Goal: Information Seeking & Learning: Learn about a topic

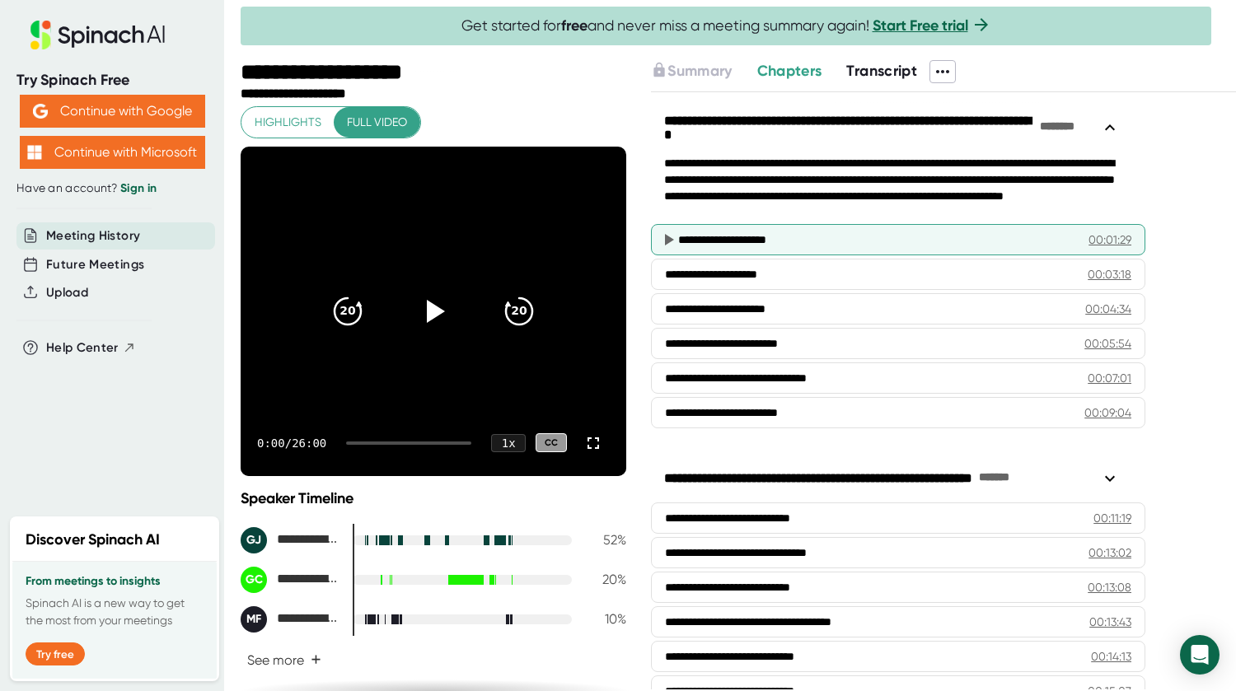
click at [1106, 235] on div "00:01:29" at bounding box center [1109, 240] width 43 height 16
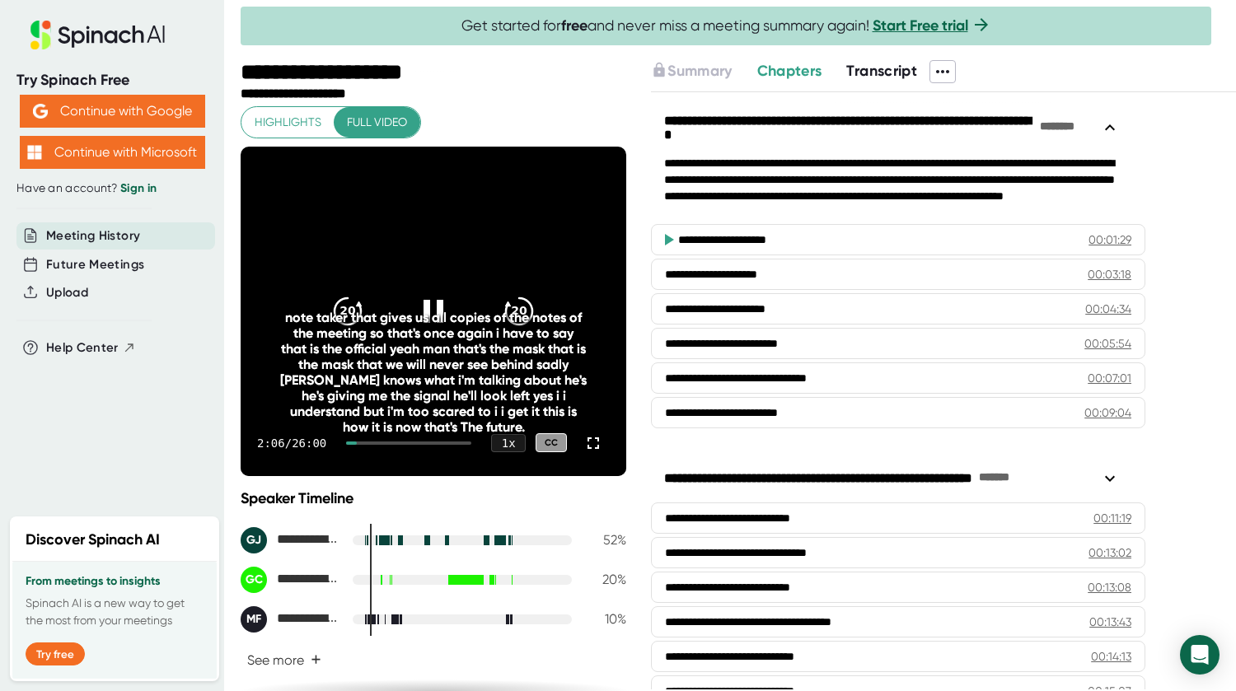
drag, startPoint x: 583, startPoint y: 444, endPoint x: 583, endPoint y: 542, distance: 98.1
click at [583, 443] on icon at bounding box center [593, 443] width 20 height 20
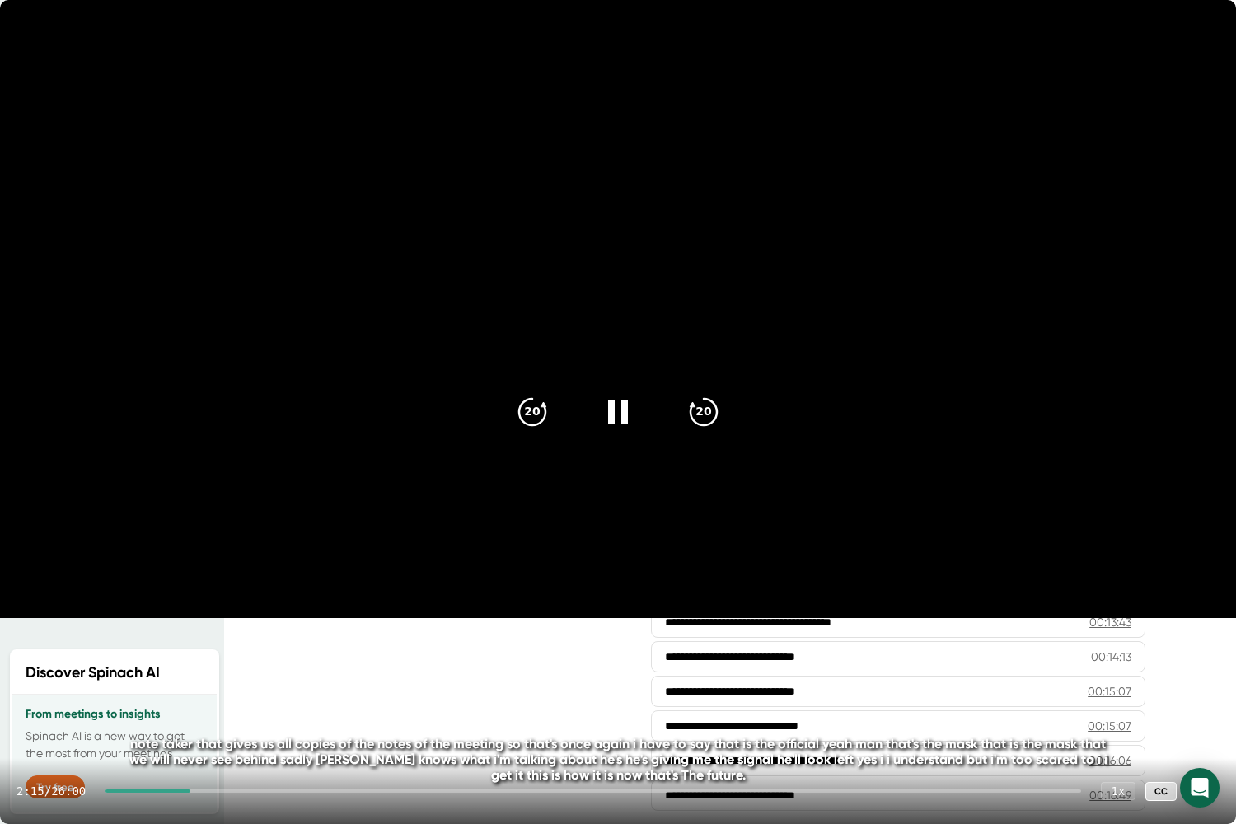
drag, startPoint x: 197, startPoint y: 789, endPoint x: 209, endPoint y: 799, distance: 16.4
click at [234, 690] on div "2:15 / 26:00 1 x CC" at bounding box center [618, 791] width 1236 height 66
drag, startPoint x: 197, startPoint y: 793, endPoint x: 222, endPoint y: 792, distance: 25.6
click at [224, 690] on div "2:18 / 26:00 1 x CC" at bounding box center [618, 791] width 1236 height 66
click at [222, 690] on div at bounding box center [593, 790] width 976 height 3
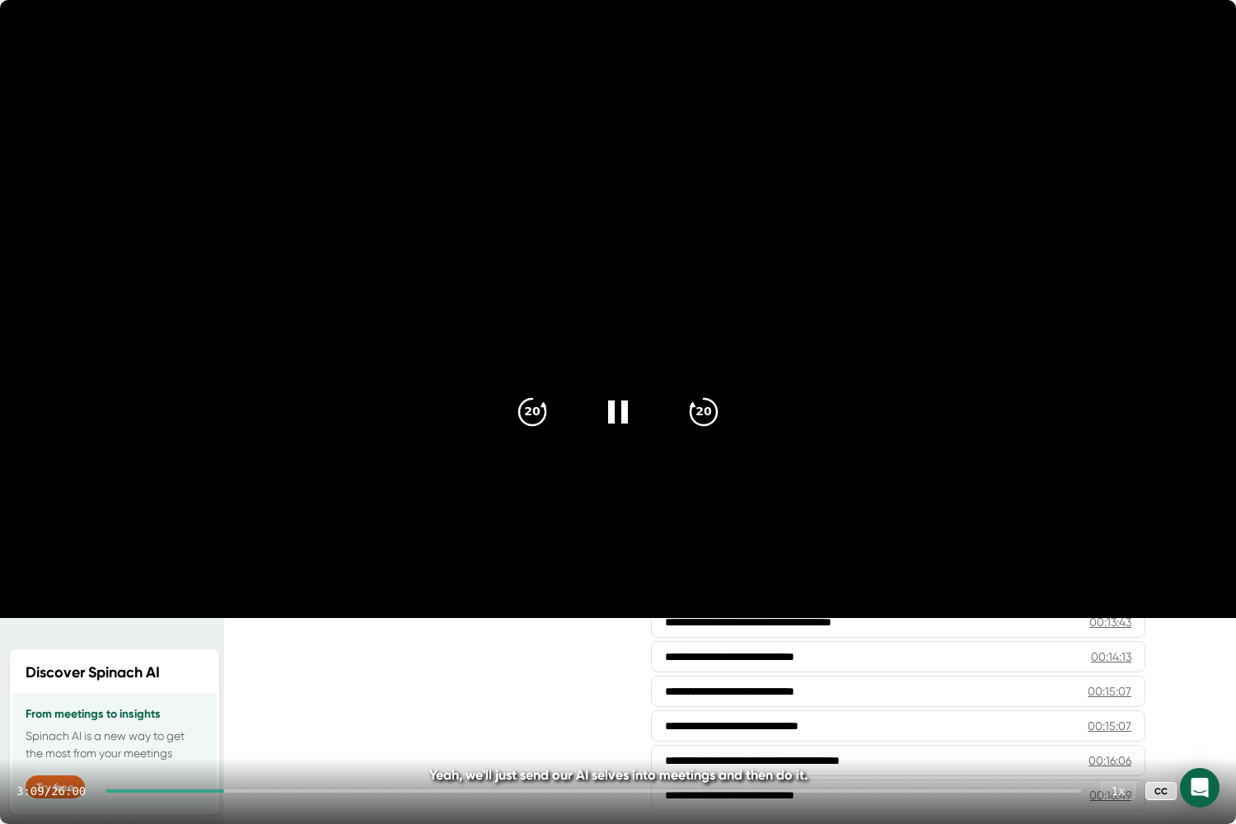
click at [1206, 690] on icon at bounding box center [1203, 791] width 20 height 20
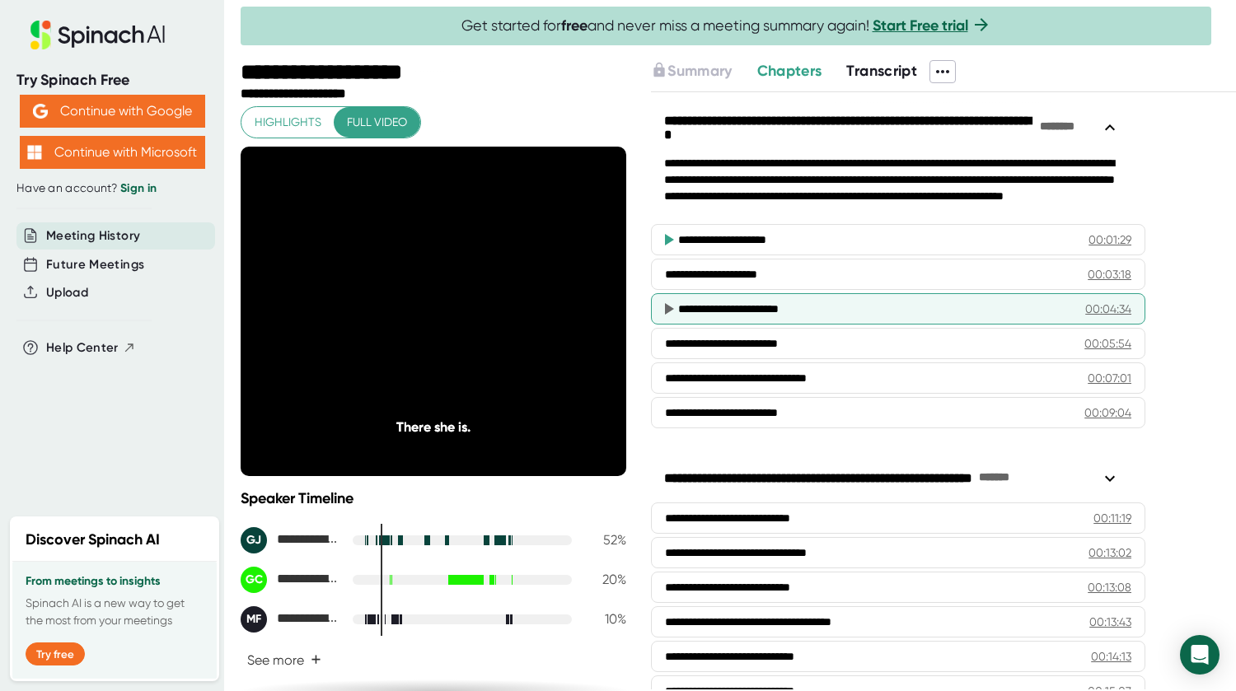
click at [942, 308] on div "**********" at bounding box center [868, 309] width 381 height 16
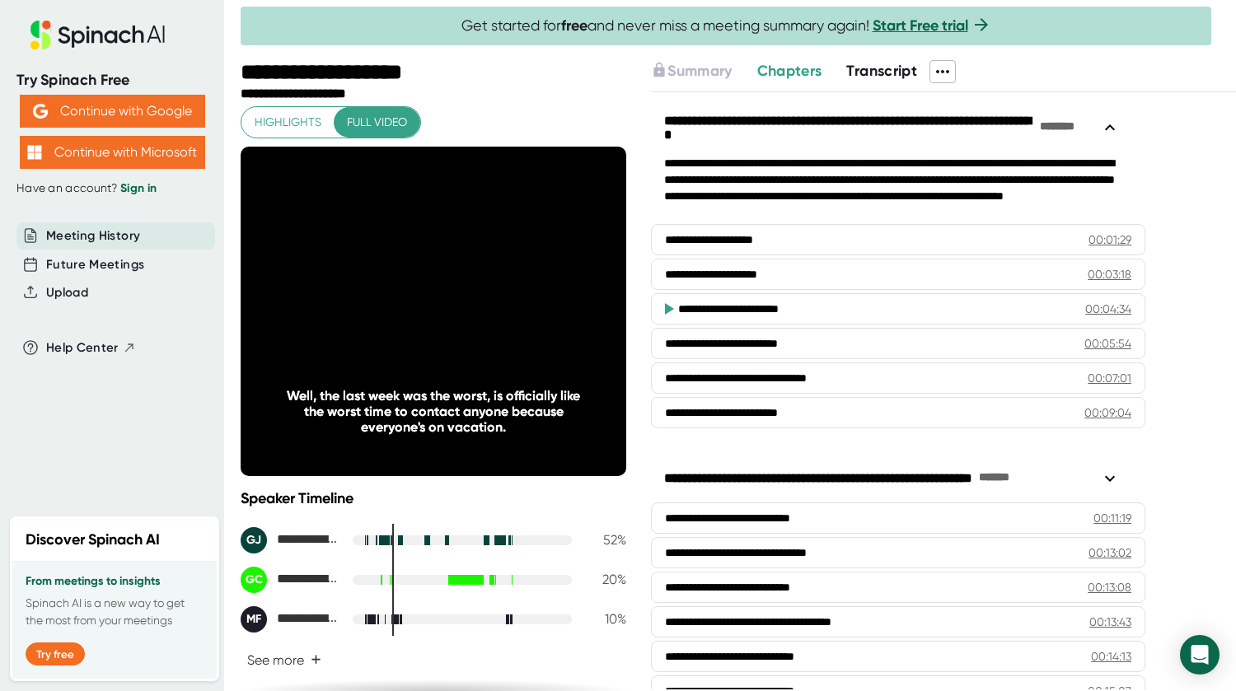
click at [946, 305] on div "**********" at bounding box center [868, 309] width 381 height 16
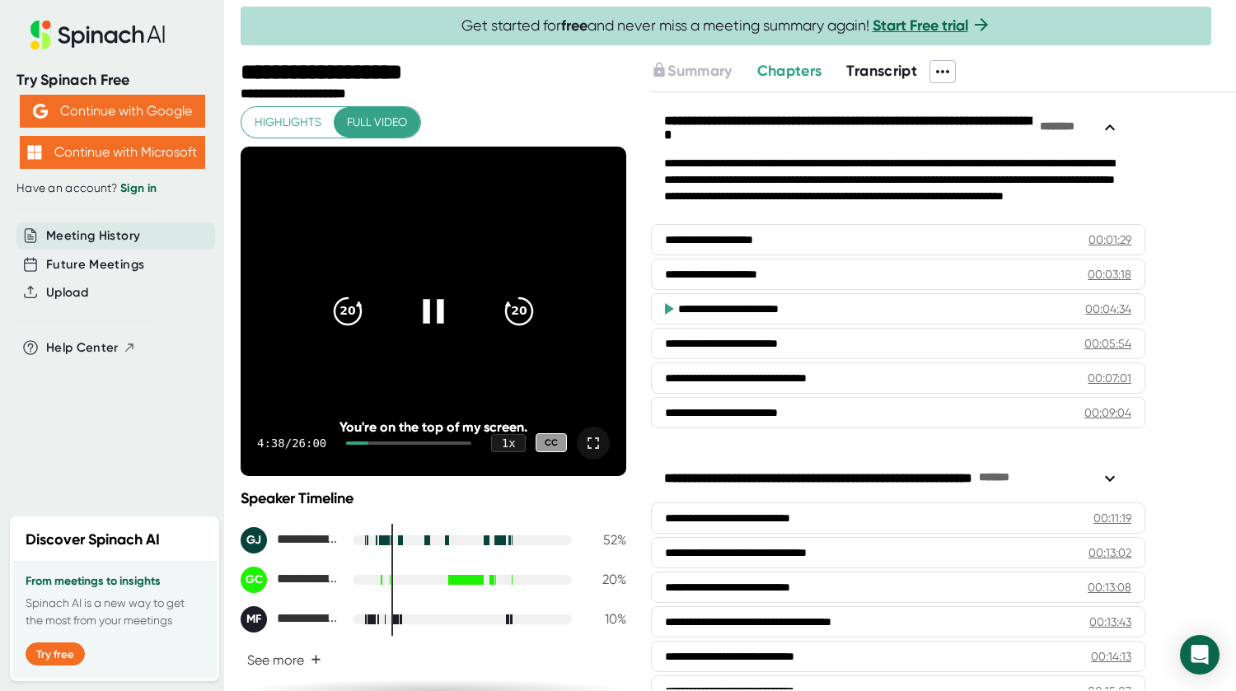
click at [424, 295] on icon at bounding box center [433, 310] width 41 height 41
click at [427, 310] on icon at bounding box center [436, 311] width 19 height 24
click at [438, 291] on div at bounding box center [433, 311] width 69 height 69
click at [431, 310] on icon at bounding box center [433, 311] width 21 height 24
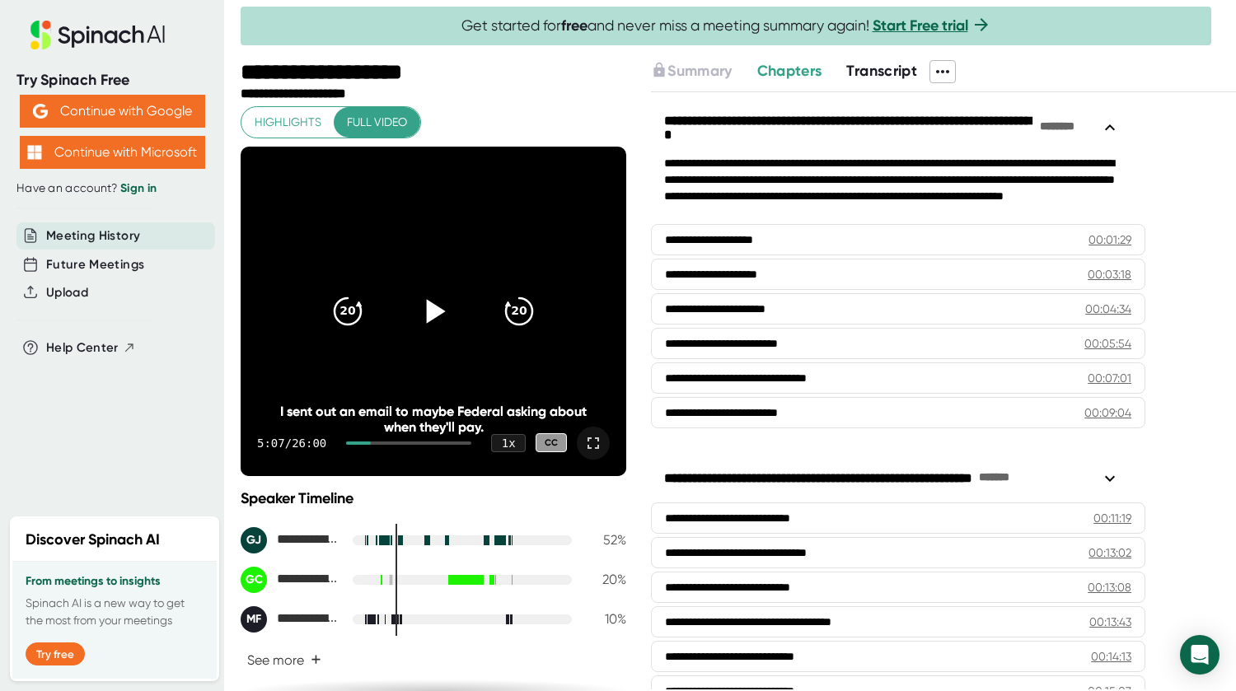
click at [429, 311] on icon at bounding box center [436, 311] width 19 height 24
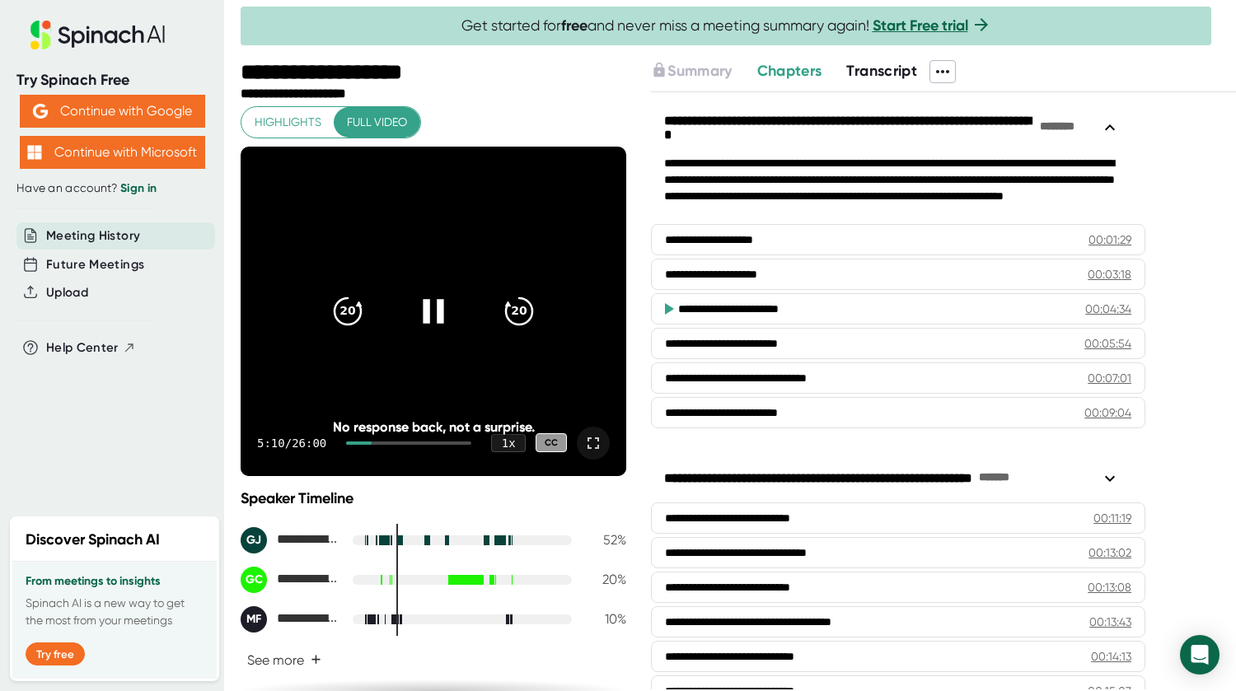
click at [429, 310] on icon at bounding box center [433, 310] width 41 height 41
click at [428, 302] on icon at bounding box center [433, 310] width 41 height 41
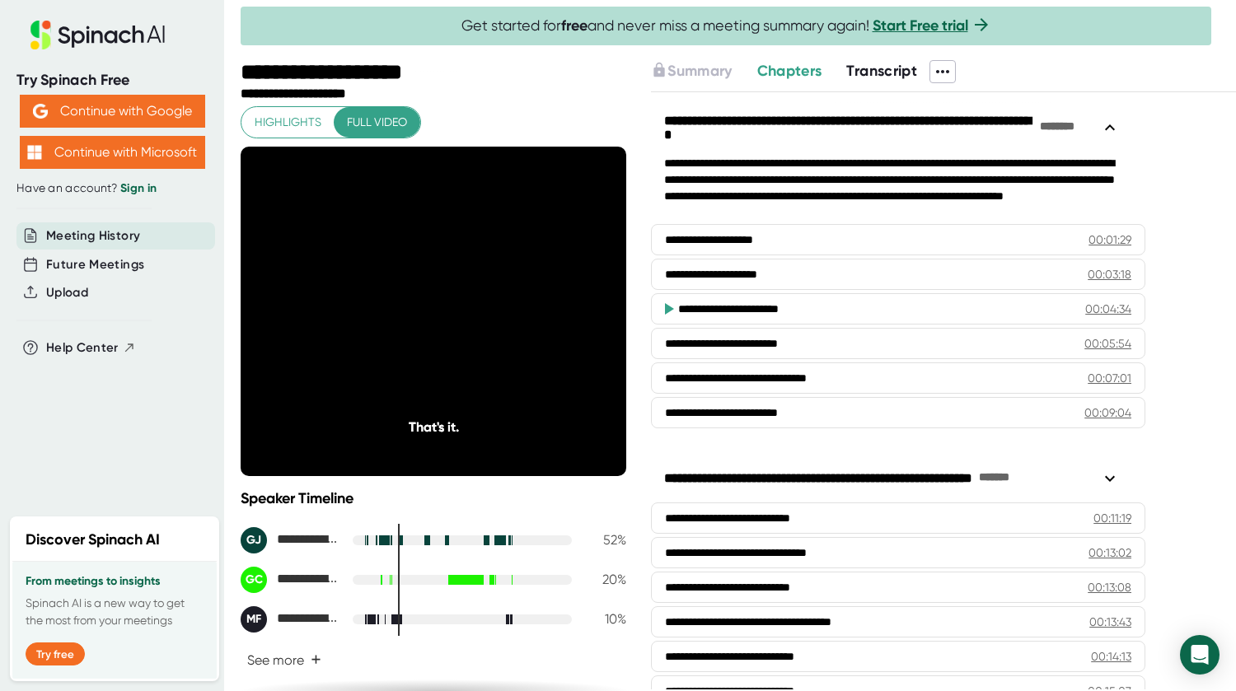
click at [431, 295] on icon at bounding box center [433, 310] width 41 height 41
click at [427, 311] on icon at bounding box center [436, 311] width 19 height 24
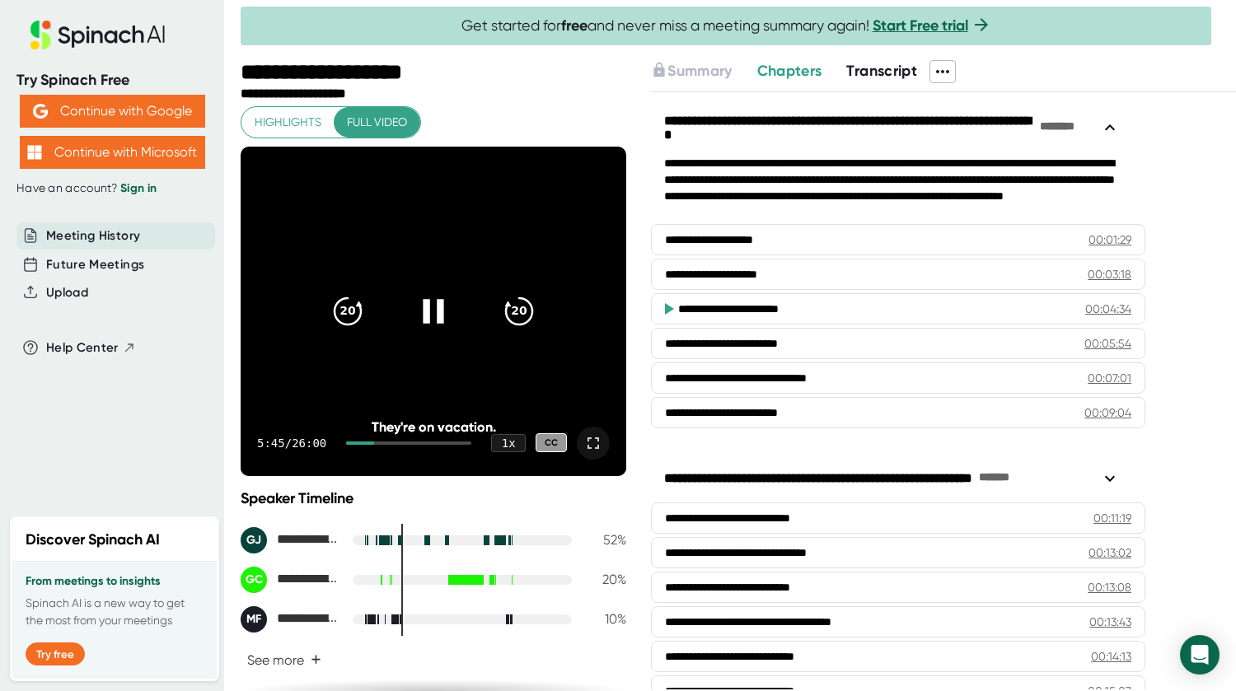
drag, startPoint x: 390, startPoint y: 441, endPoint x: 403, endPoint y: 440, distance: 13.2
click at [403, 440] on div "5:45 / 26:00 1 x CC" at bounding box center [434, 443] width 386 height 66
click at [397, 442] on div at bounding box center [408, 443] width 125 height 3
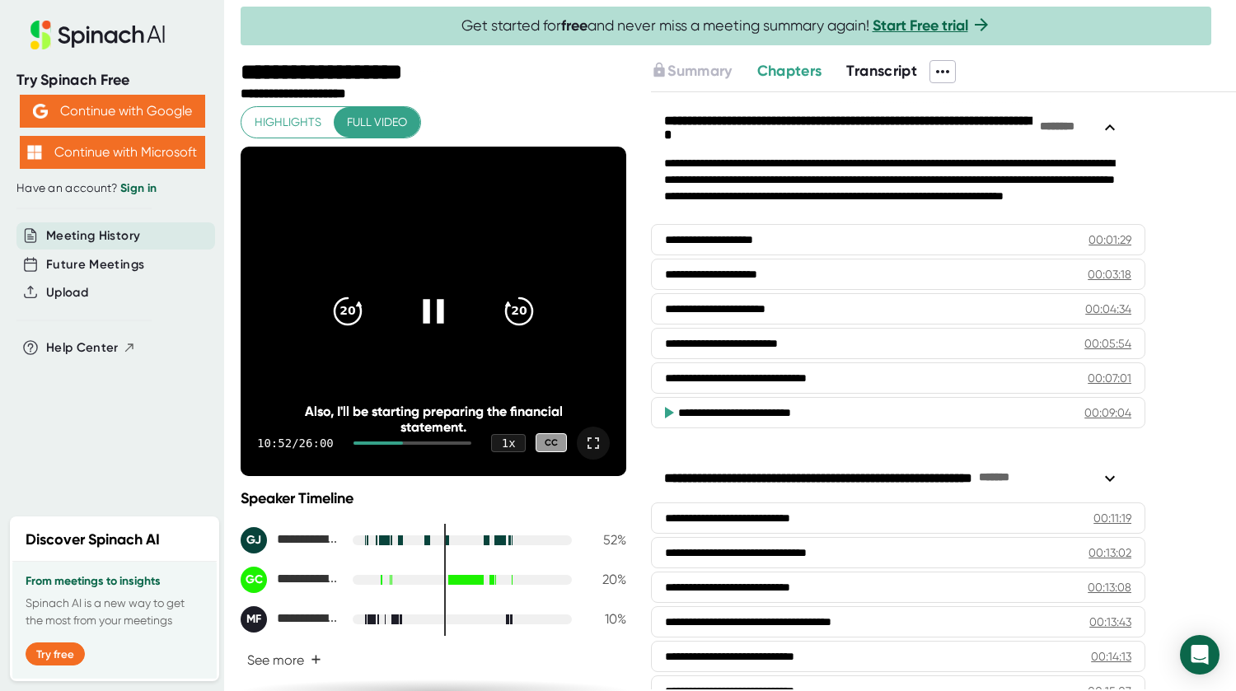
click at [392, 438] on div "10:52 / 26:00 1 x CC" at bounding box center [434, 443] width 386 height 66
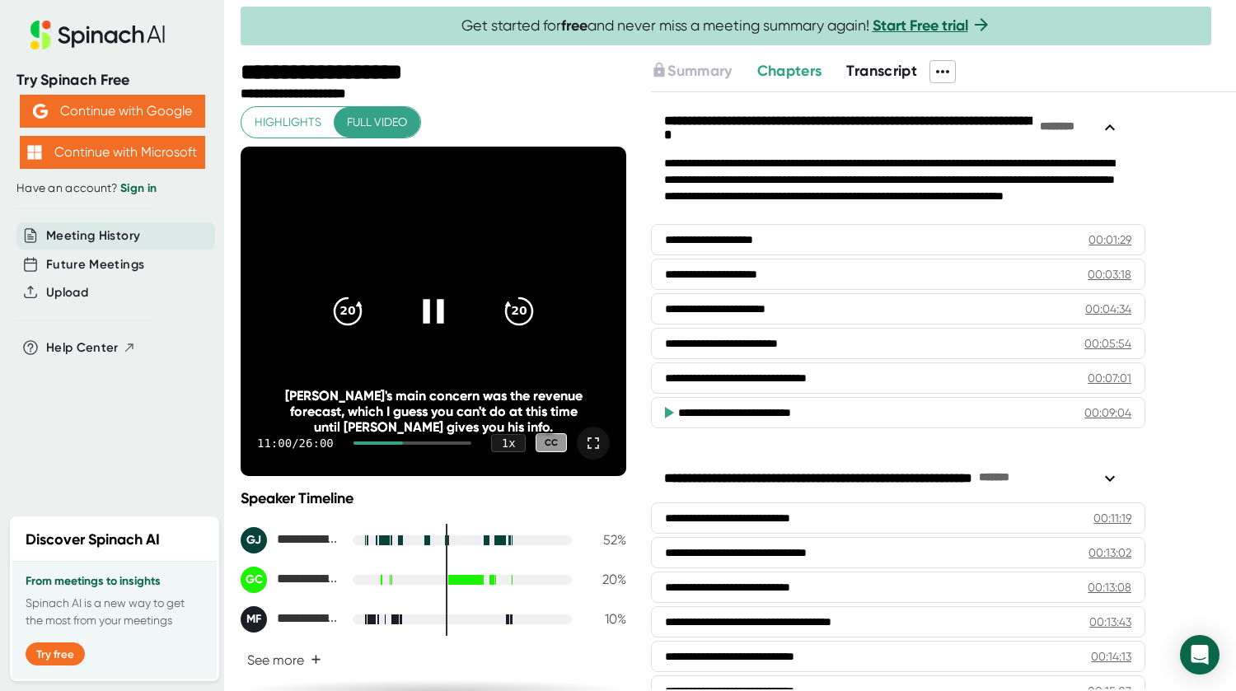
click at [398, 353] on video at bounding box center [434, 312] width 386 height 330
drag, startPoint x: 402, startPoint y: 439, endPoint x: 353, endPoint y: 434, distance: 48.9
click at [353, 435] on div "11:00 / 26:00 1 x CC" at bounding box center [434, 443] width 386 height 66
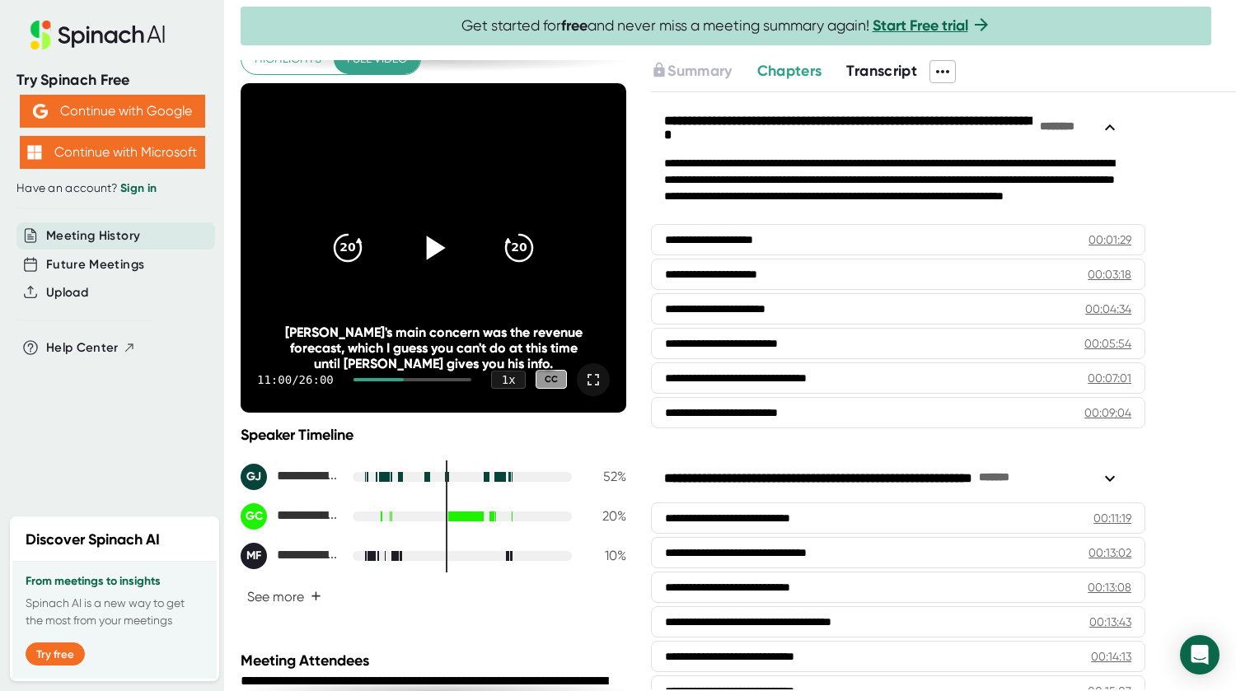
scroll to position [82, 0]
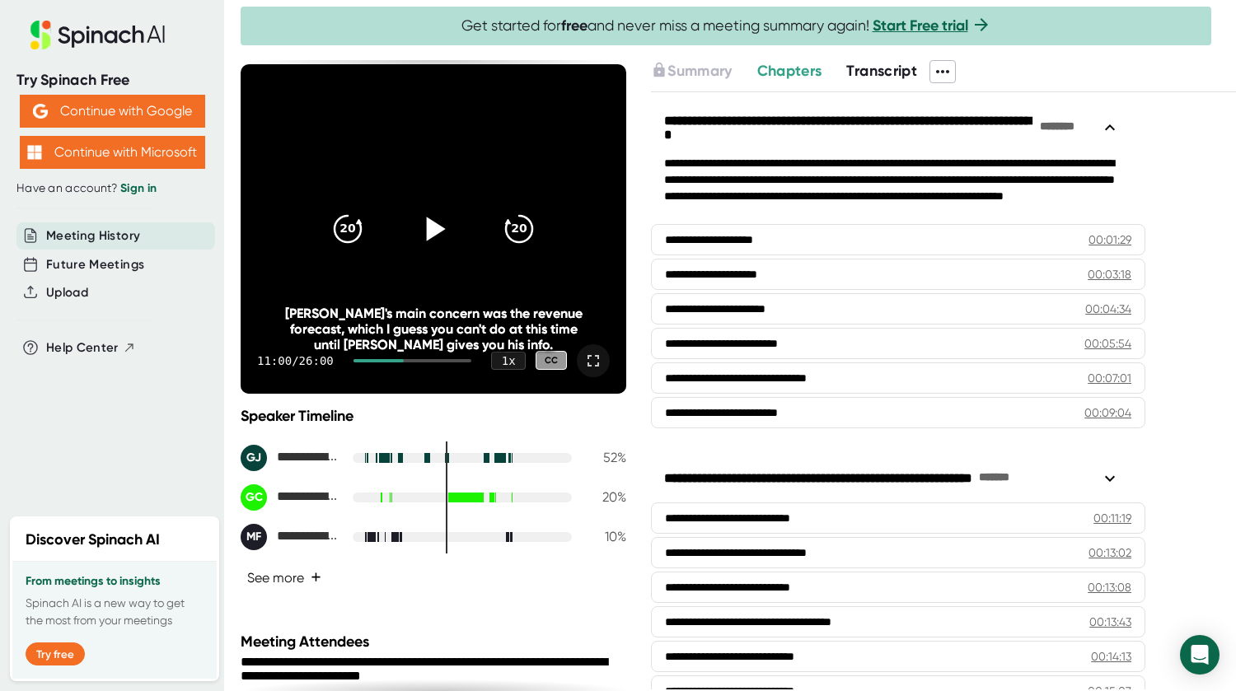
click at [283, 575] on button "See more +" at bounding box center [284, 578] width 87 height 29
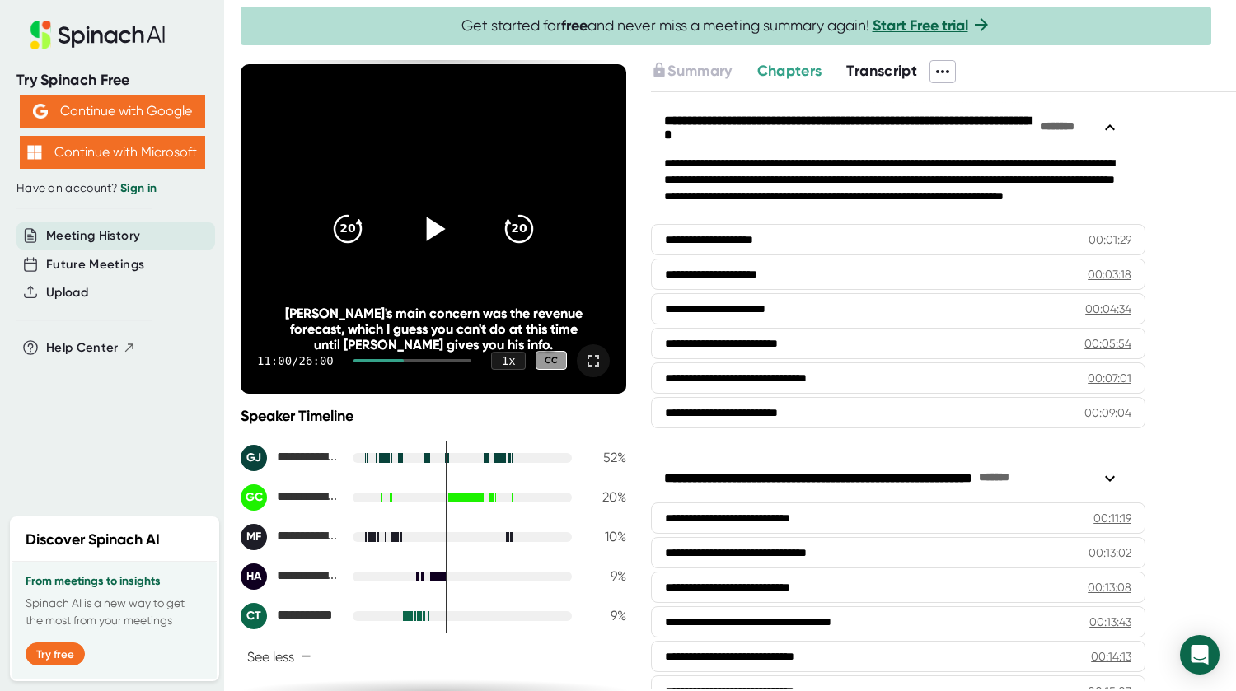
click at [411, 578] on div at bounding box center [462, 577] width 219 height 10
drag, startPoint x: 440, startPoint y: 555, endPoint x: 421, endPoint y: 556, distance: 19.0
click at [416, 555] on div "**********" at bounding box center [434, 537] width 386 height 185
click at [437, 557] on div "**********" at bounding box center [434, 537] width 386 height 185
click at [427, 555] on div "**********" at bounding box center [434, 537] width 386 height 185
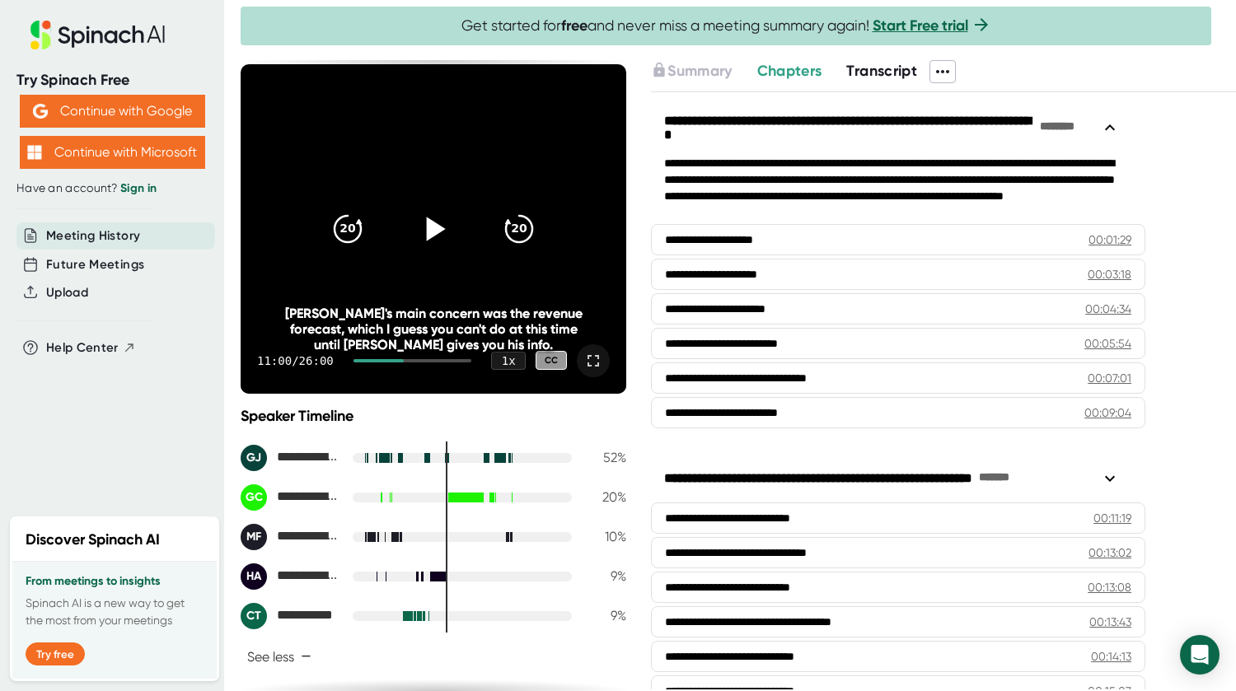
click at [427, 555] on div "**********" at bounding box center [434, 537] width 386 height 185
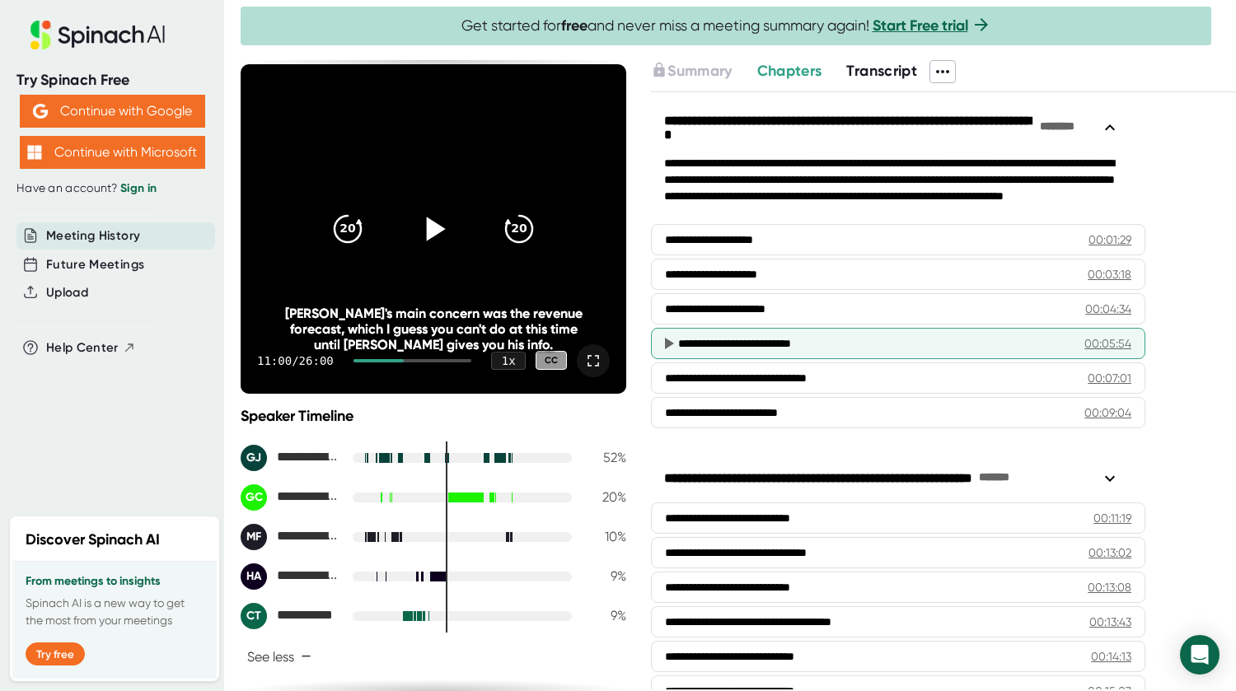
click at [740, 337] on div "**********" at bounding box center [868, 343] width 381 height 16
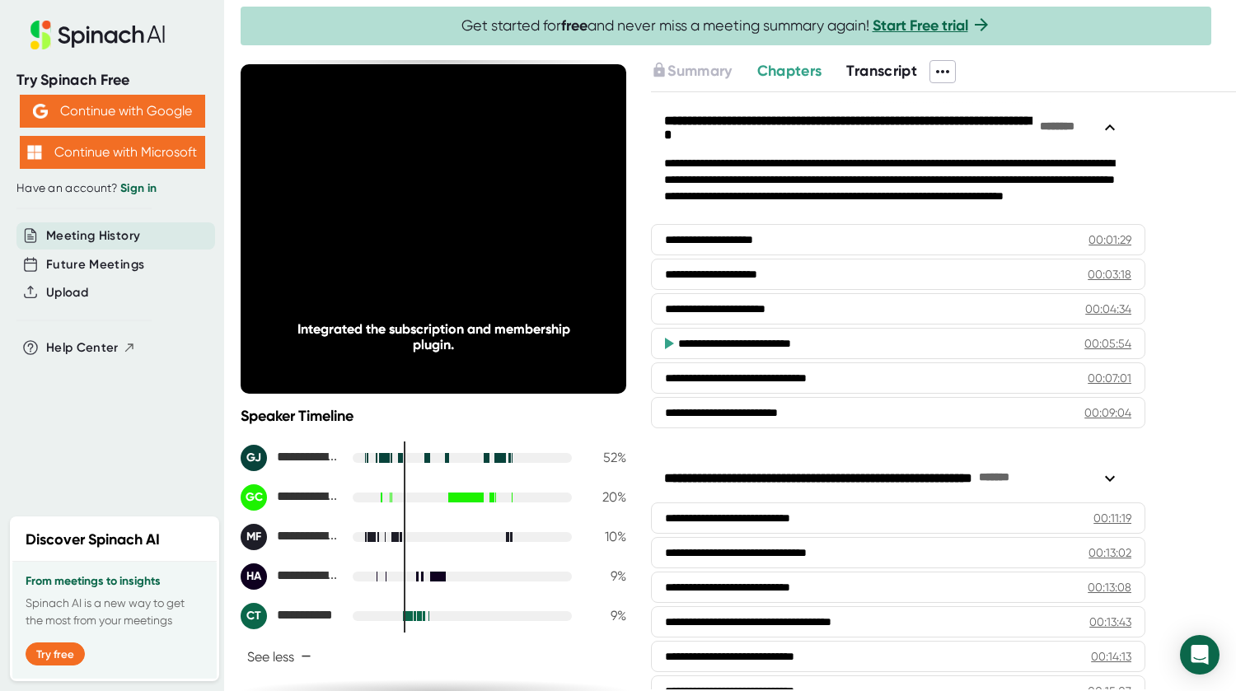
click at [934, 347] on div "**********" at bounding box center [868, 343] width 381 height 16
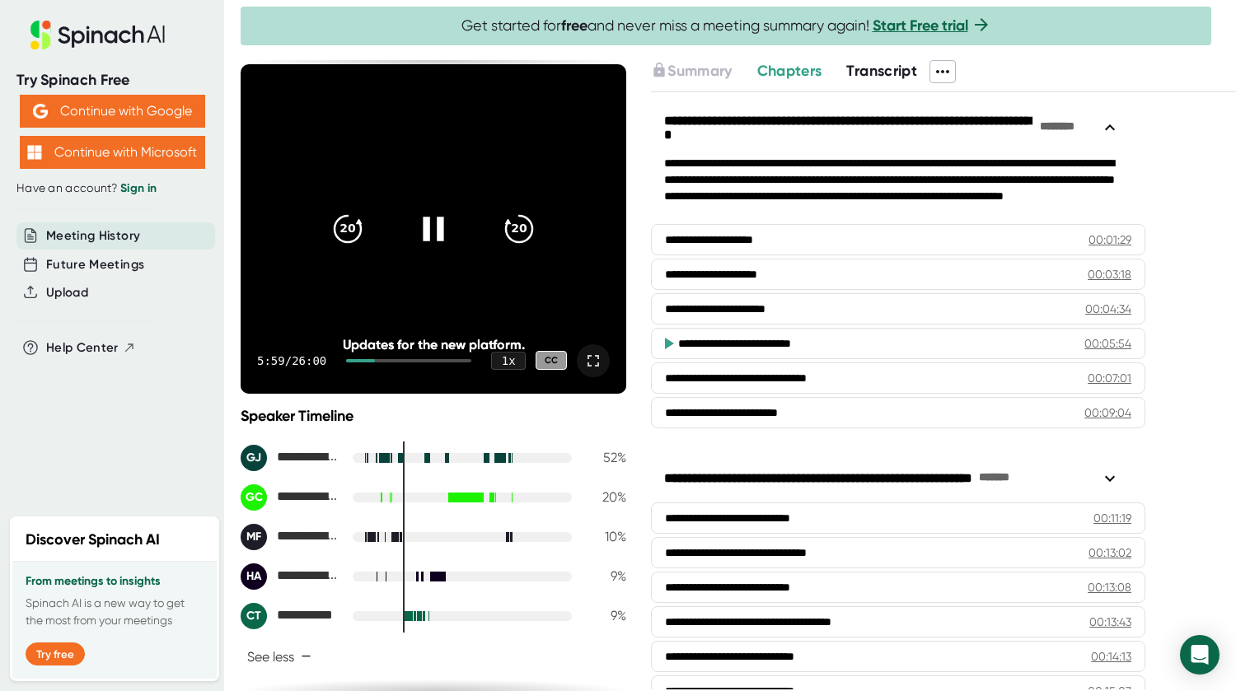
click at [427, 219] on icon at bounding box center [433, 228] width 41 height 41
click at [419, 216] on icon at bounding box center [433, 228] width 41 height 41
click at [431, 228] on icon at bounding box center [433, 229] width 21 height 24
click at [427, 225] on icon at bounding box center [436, 229] width 19 height 24
click at [425, 225] on icon at bounding box center [433, 228] width 41 height 41
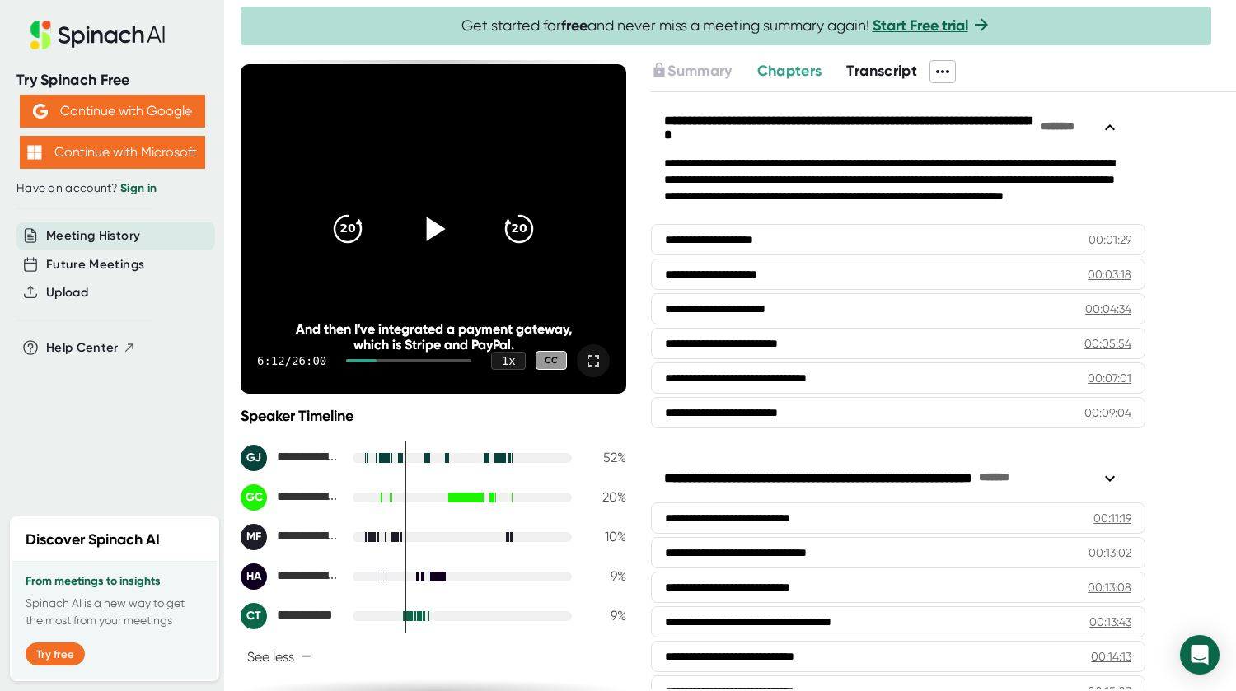
click at [428, 221] on icon at bounding box center [433, 228] width 41 height 41
click at [433, 218] on icon at bounding box center [433, 228] width 41 height 41
click at [428, 220] on icon at bounding box center [433, 228] width 41 height 41
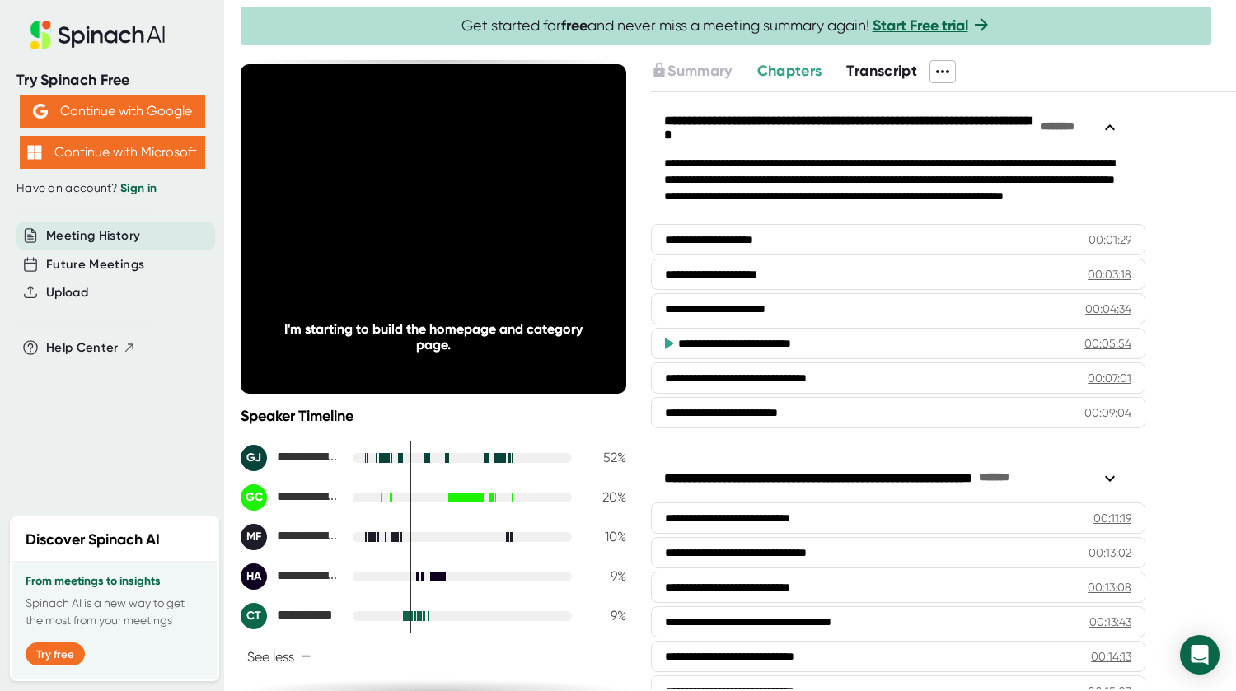
click at [432, 222] on icon at bounding box center [433, 229] width 21 height 24
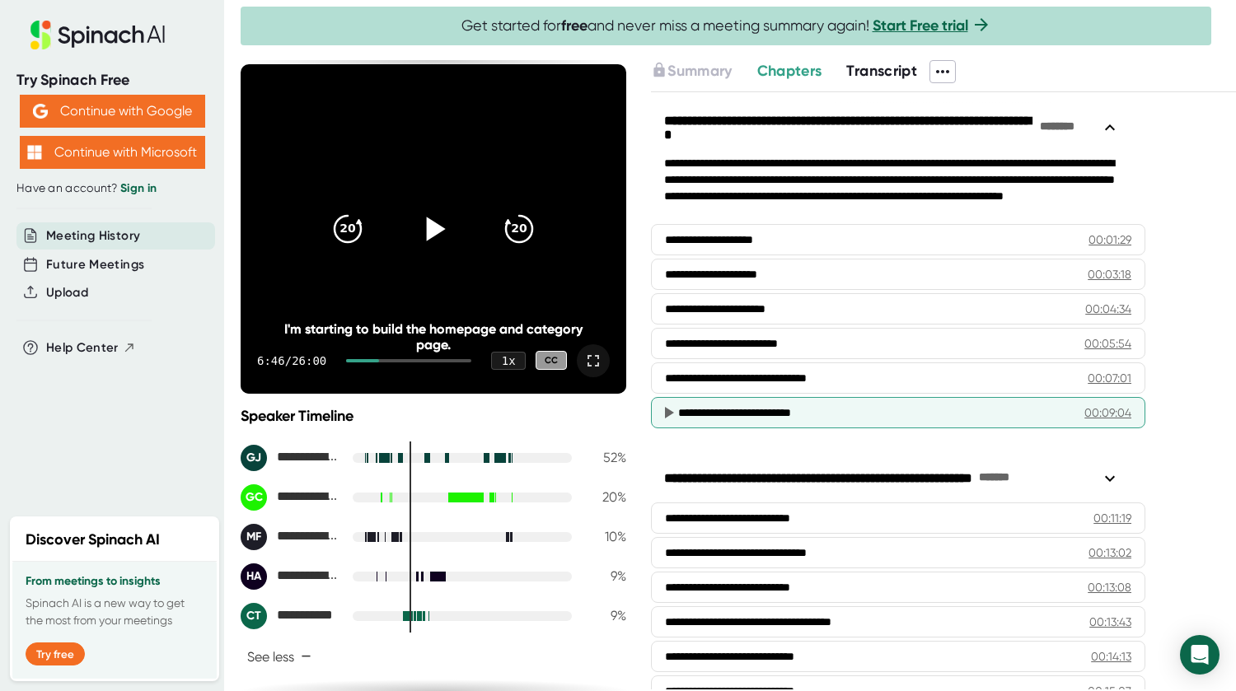
click at [751, 401] on div "**********" at bounding box center [898, 412] width 494 height 31
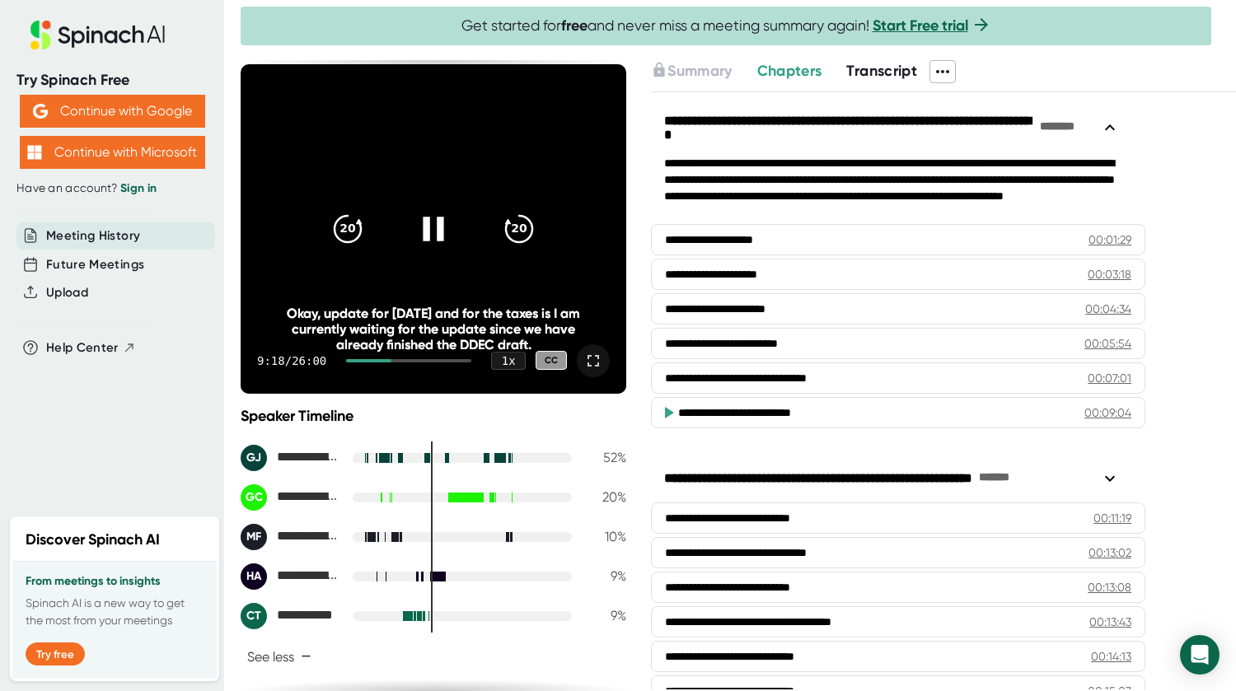
click at [429, 237] on icon at bounding box center [433, 228] width 41 height 41
click at [424, 219] on icon at bounding box center [433, 228] width 41 height 41
click at [414, 220] on icon at bounding box center [433, 228] width 41 height 41
click at [435, 213] on icon at bounding box center [433, 228] width 41 height 41
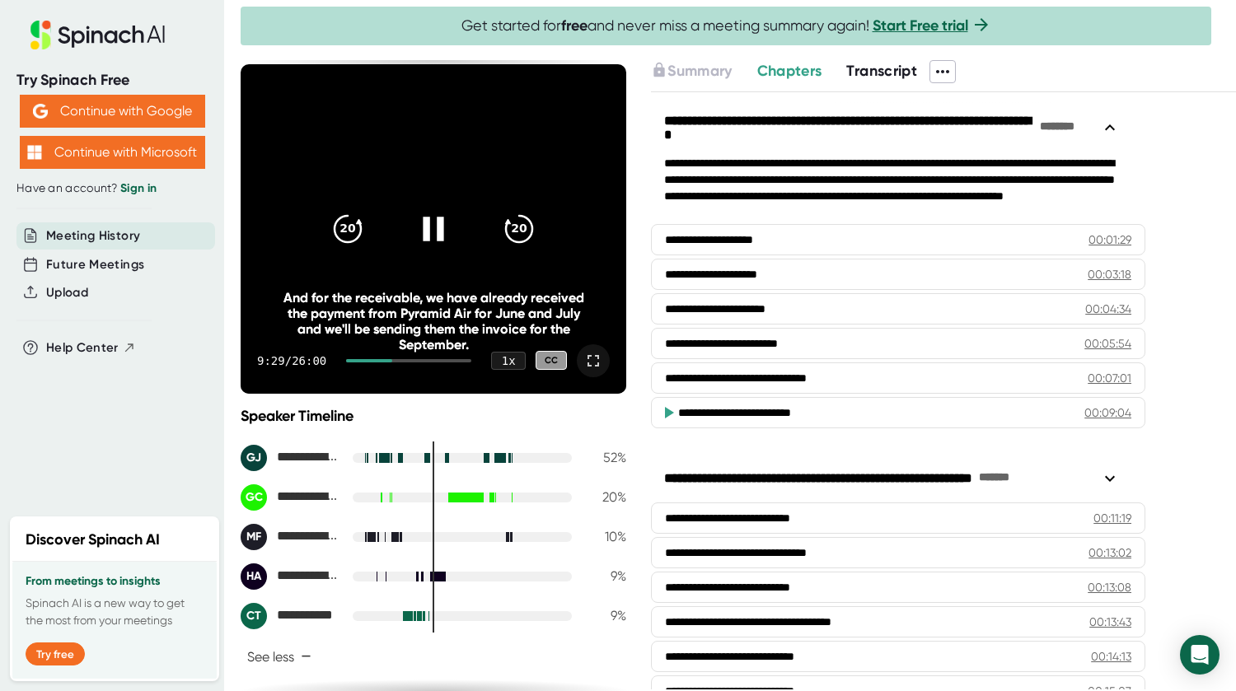
click at [423, 211] on icon at bounding box center [433, 228] width 41 height 41
click at [428, 220] on icon at bounding box center [433, 228] width 41 height 41
click at [433, 214] on icon at bounding box center [433, 228] width 41 height 41
click at [427, 220] on icon at bounding box center [436, 229] width 19 height 24
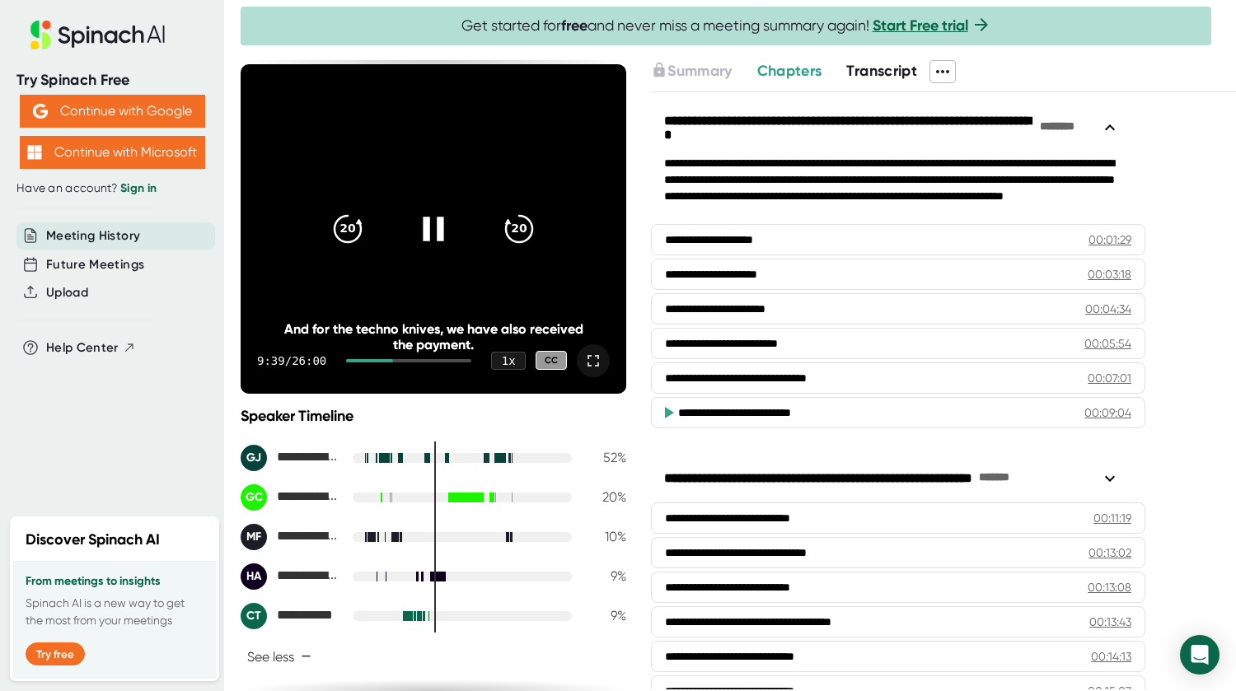
click at [424, 225] on icon at bounding box center [433, 228] width 41 height 41
click at [427, 227] on icon at bounding box center [436, 229] width 19 height 24
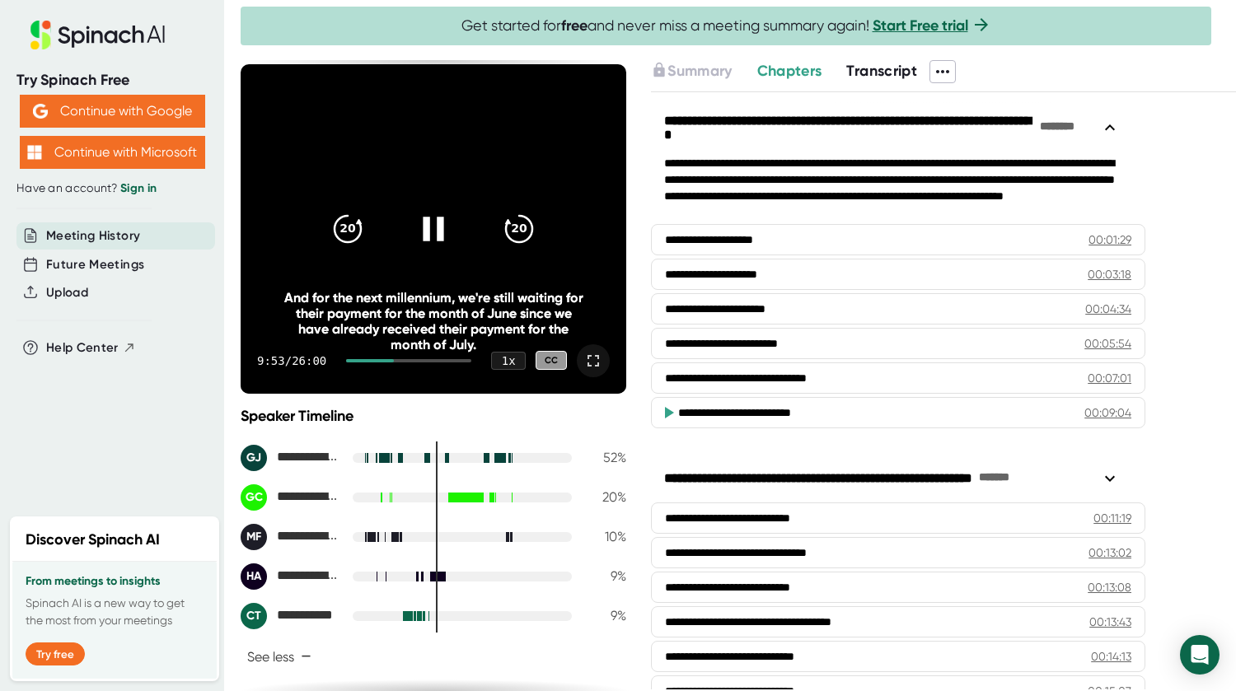
click at [422, 241] on icon at bounding box center [433, 228] width 41 height 41
click at [421, 238] on icon at bounding box center [433, 228] width 41 height 41
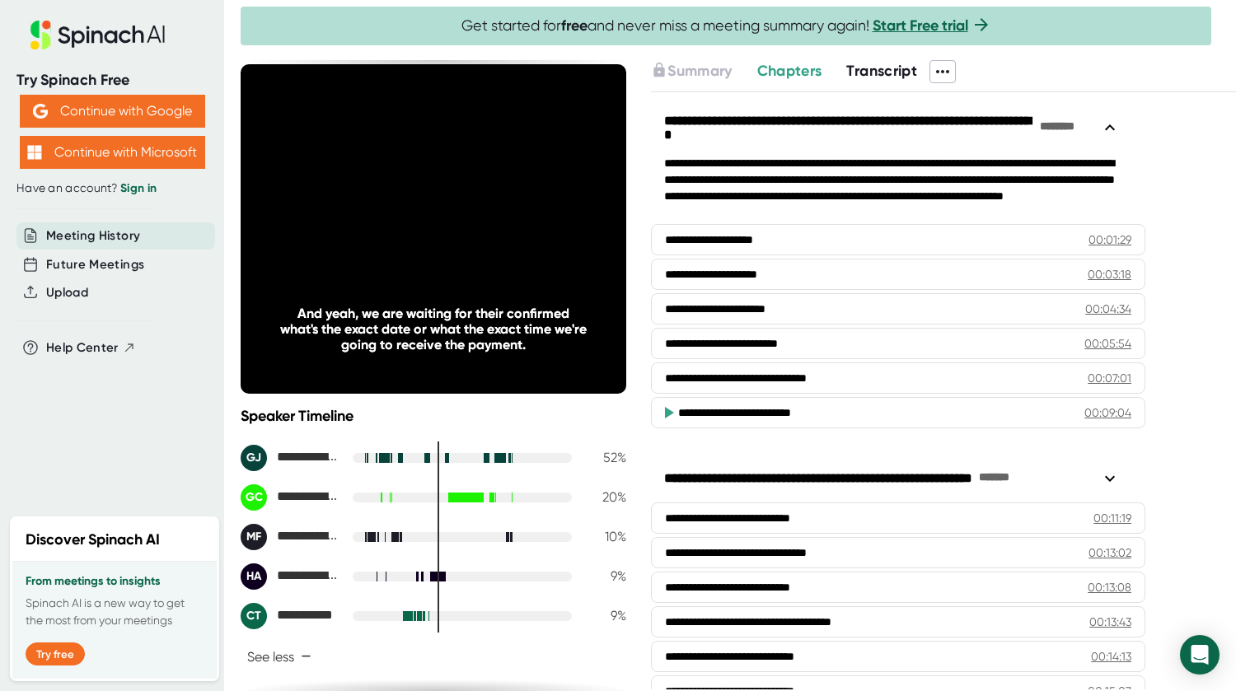
click at [421, 238] on icon at bounding box center [433, 228] width 41 height 41
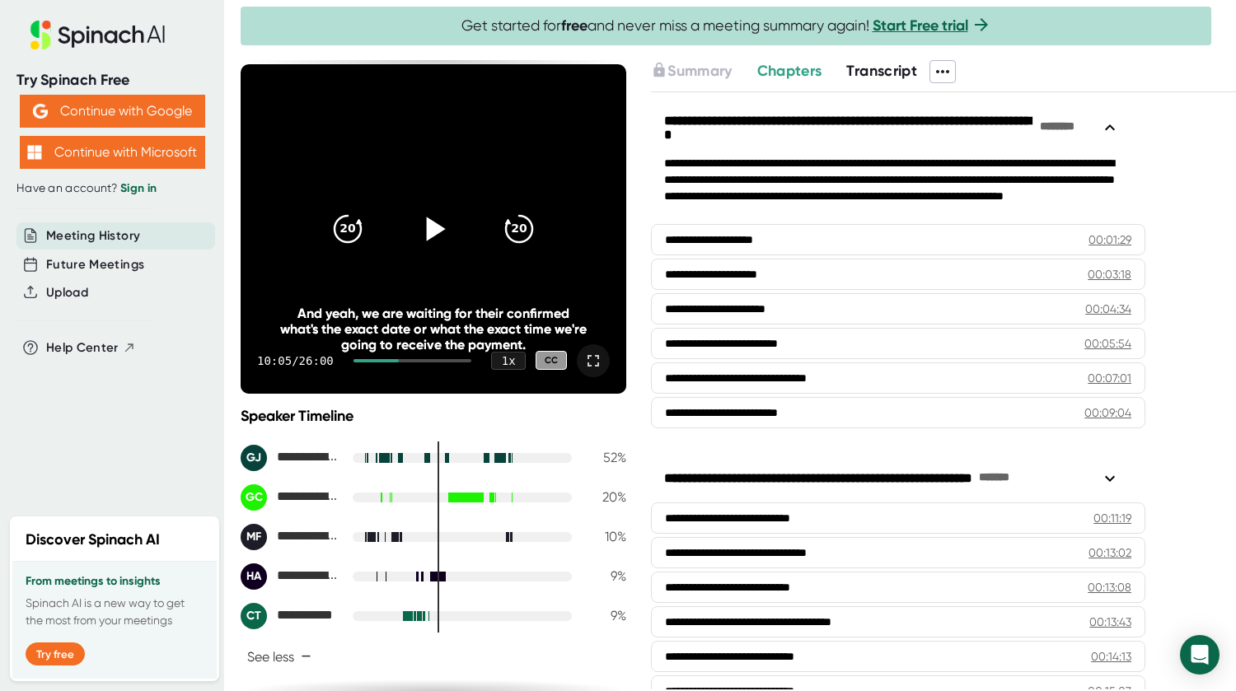
click at [430, 227] on icon at bounding box center [436, 229] width 19 height 24
click at [430, 226] on icon at bounding box center [433, 228] width 41 height 41
drag, startPoint x: 393, startPoint y: 356, endPoint x: 384, endPoint y: 358, distance: 9.2
click at [383, 358] on div "10:07 / 26:00 1 x CC" at bounding box center [434, 361] width 386 height 66
click at [351, 238] on icon "20" at bounding box center [347, 228] width 41 height 41
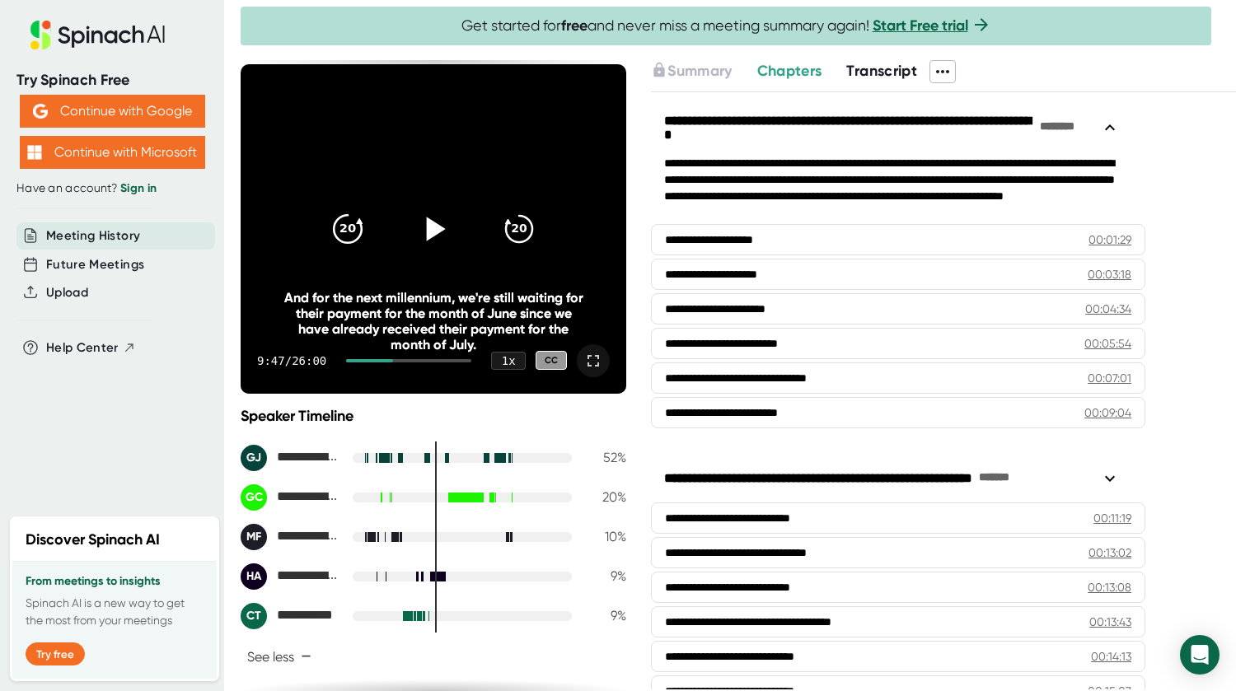
click at [351, 236] on icon "20" at bounding box center [347, 228] width 41 height 41
click at [430, 217] on icon at bounding box center [433, 228] width 41 height 41
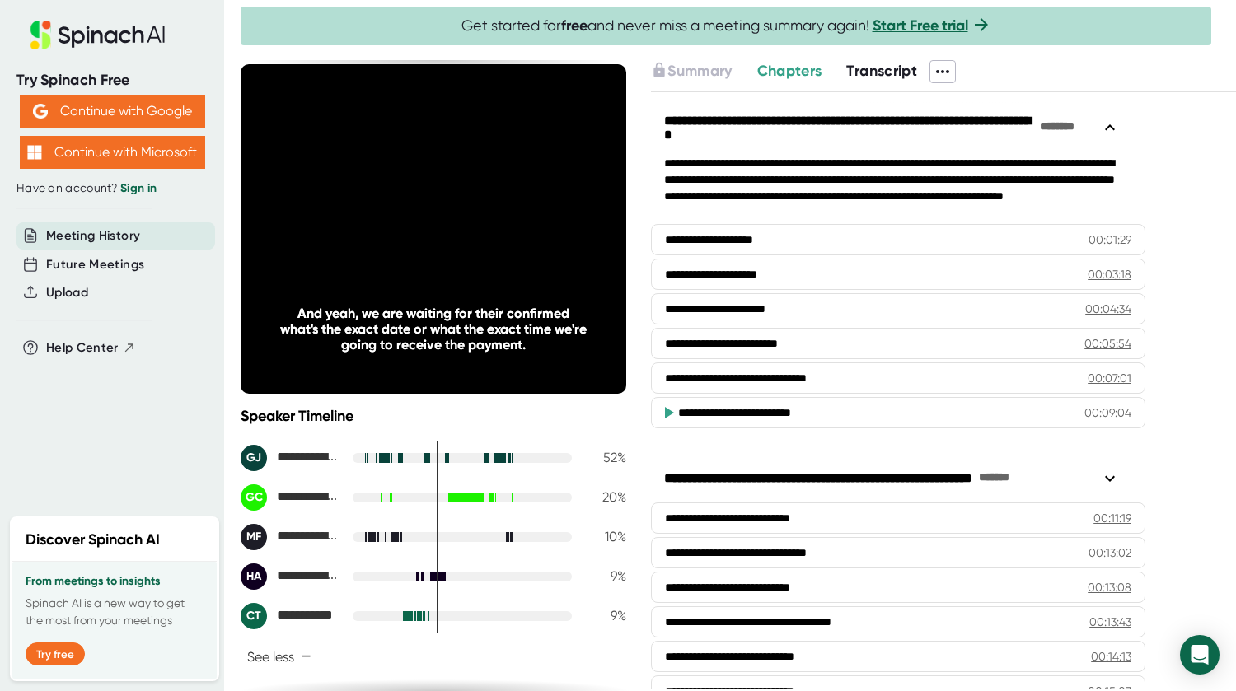
click at [429, 217] on icon at bounding box center [433, 228] width 41 height 41
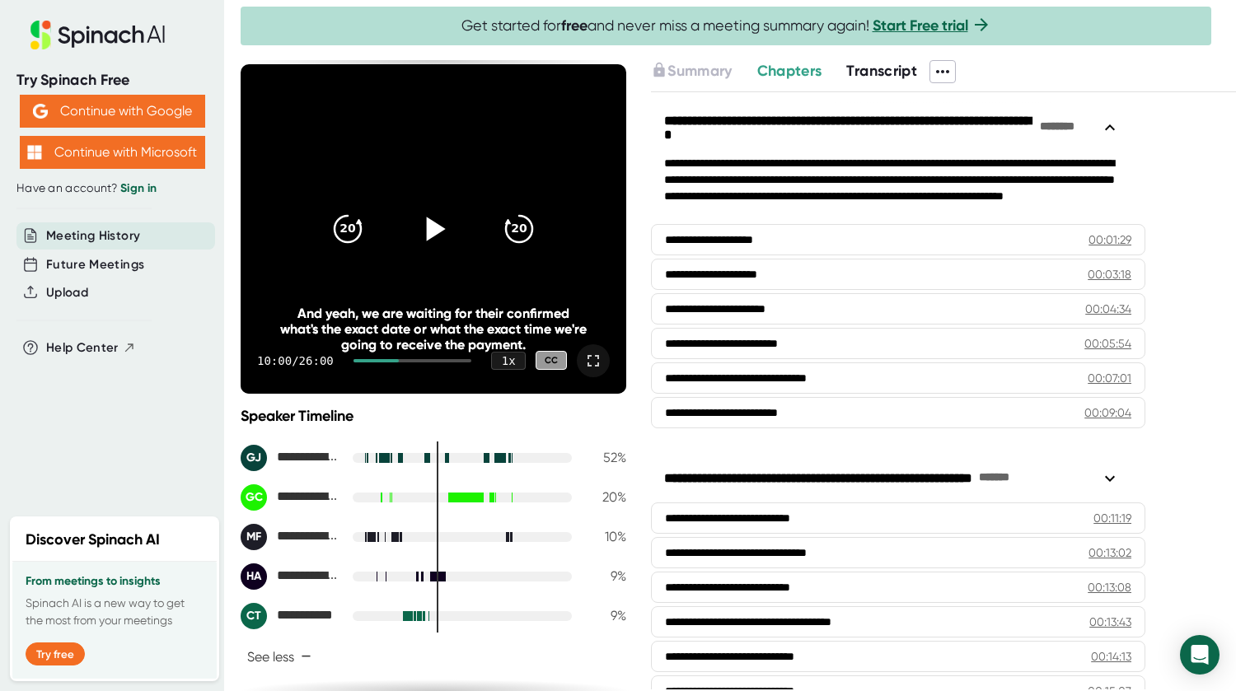
click at [431, 214] on icon at bounding box center [433, 228] width 41 height 41
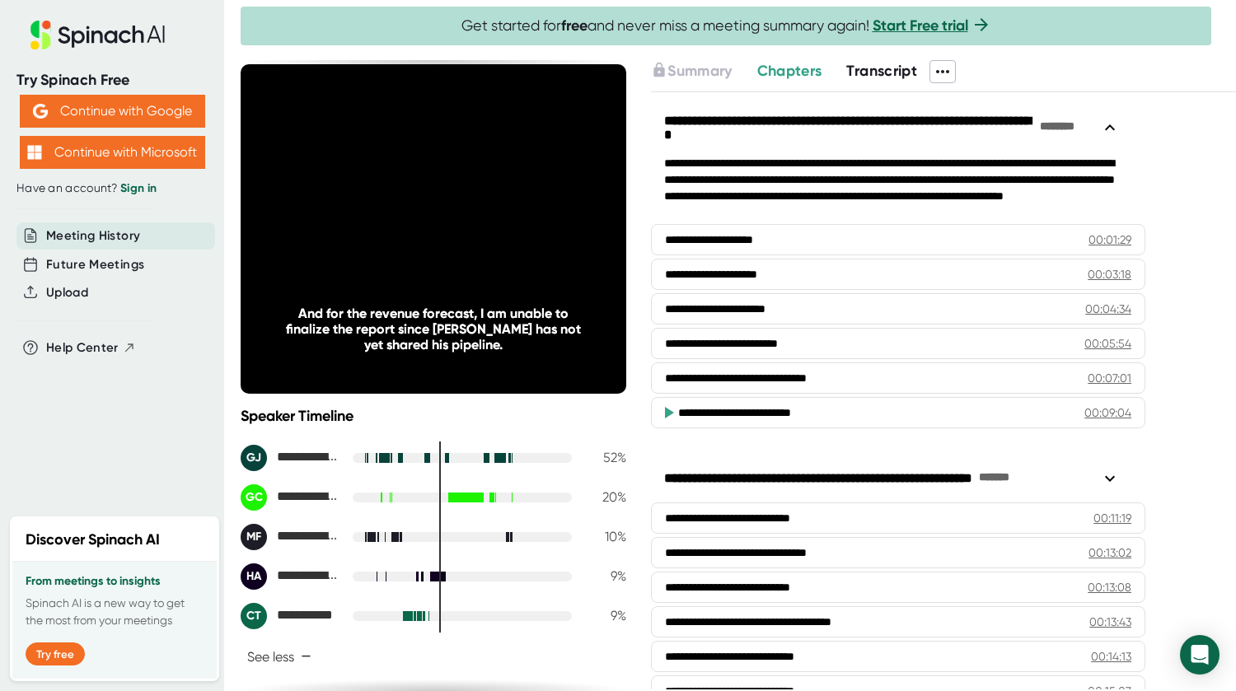
click at [424, 208] on div at bounding box center [433, 228] width 69 height 69
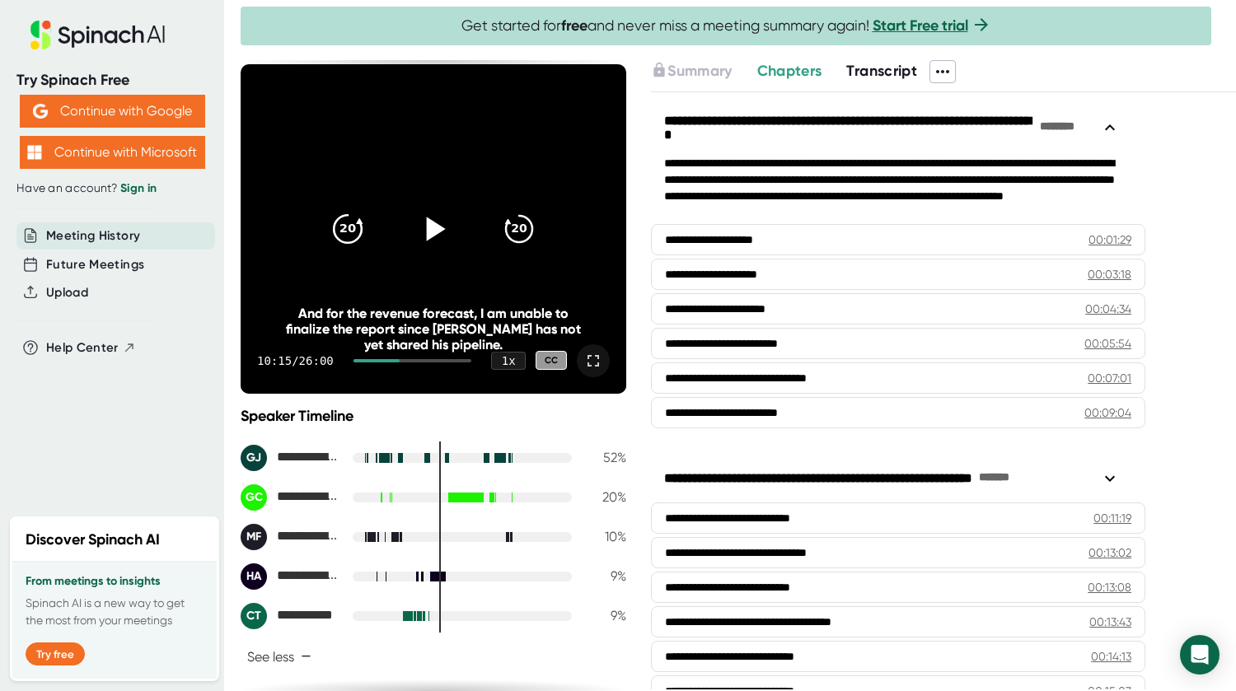
click at [346, 227] on icon "20" at bounding box center [347, 228] width 41 height 41
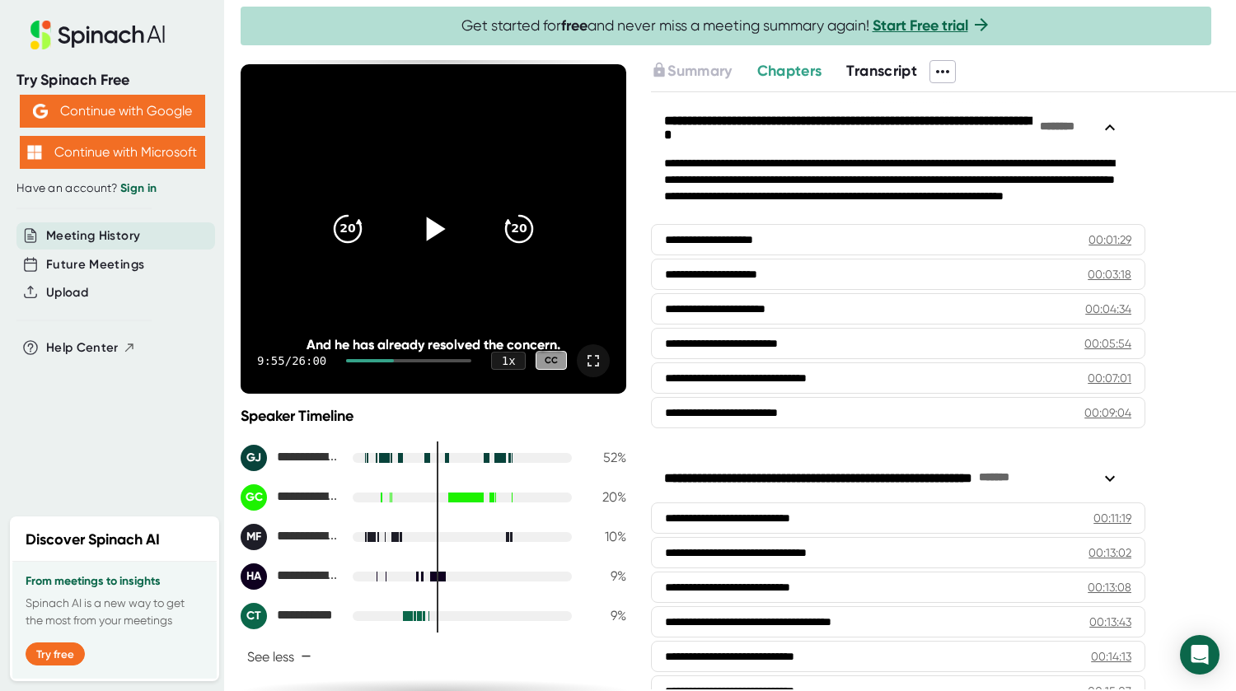
click at [428, 222] on icon at bounding box center [433, 228] width 41 height 41
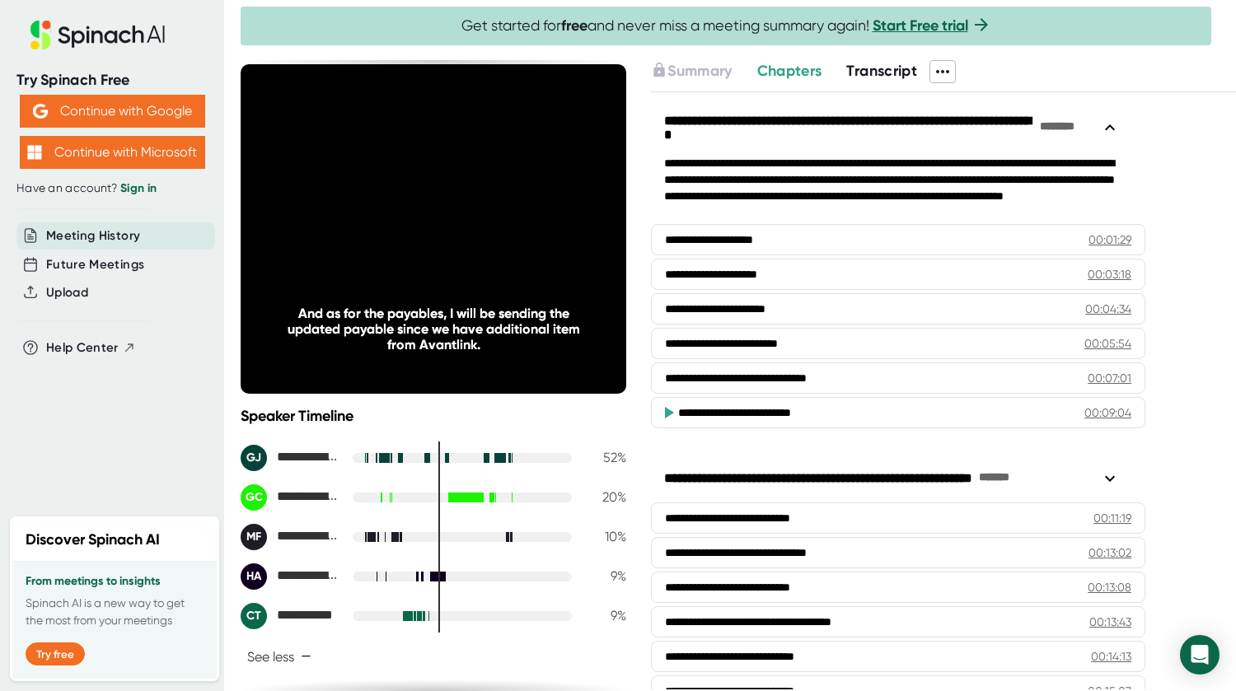
click at [428, 213] on icon at bounding box center [433, 228] width 41 height 41
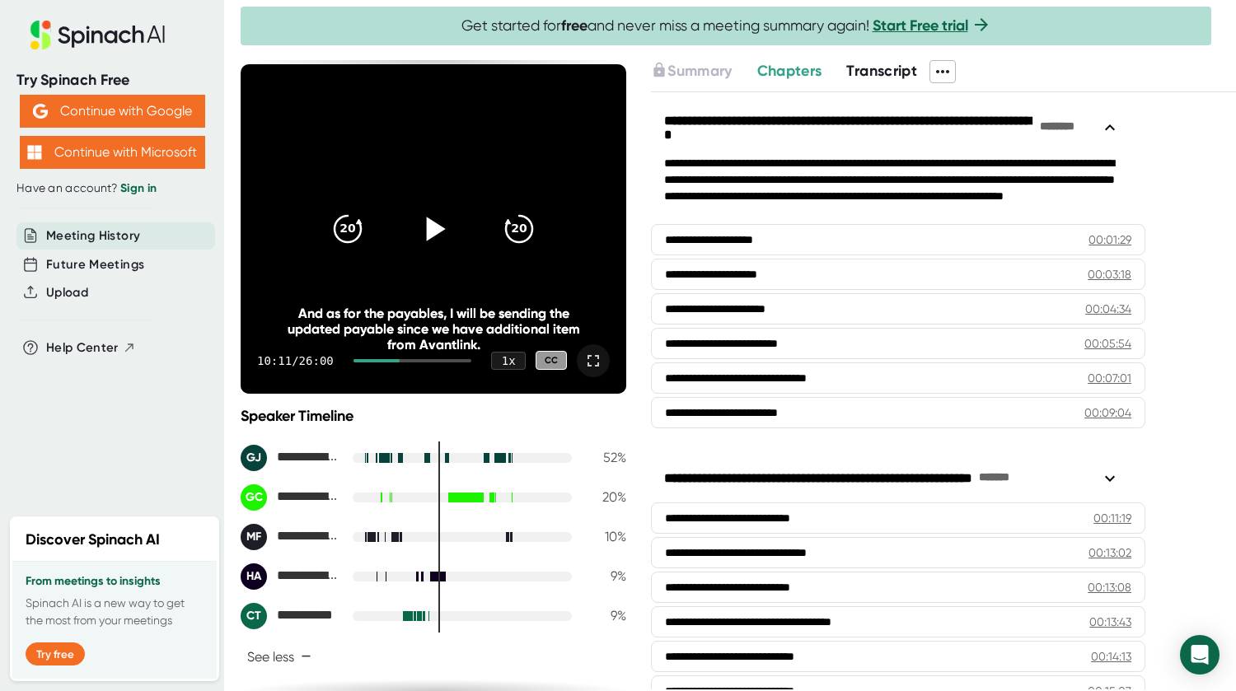
click at [427, 225] on icon at bounding box center [436, 229] width 19 height 24
click at [423, 230] on icon at bounding box center [433, 229] width 21 height 24
click at [437, 227] on icon at bounding box center [436, 229] width 19 height 24
click at [438, 222] on icon at bounding box center [433, 228] width 41 height 41
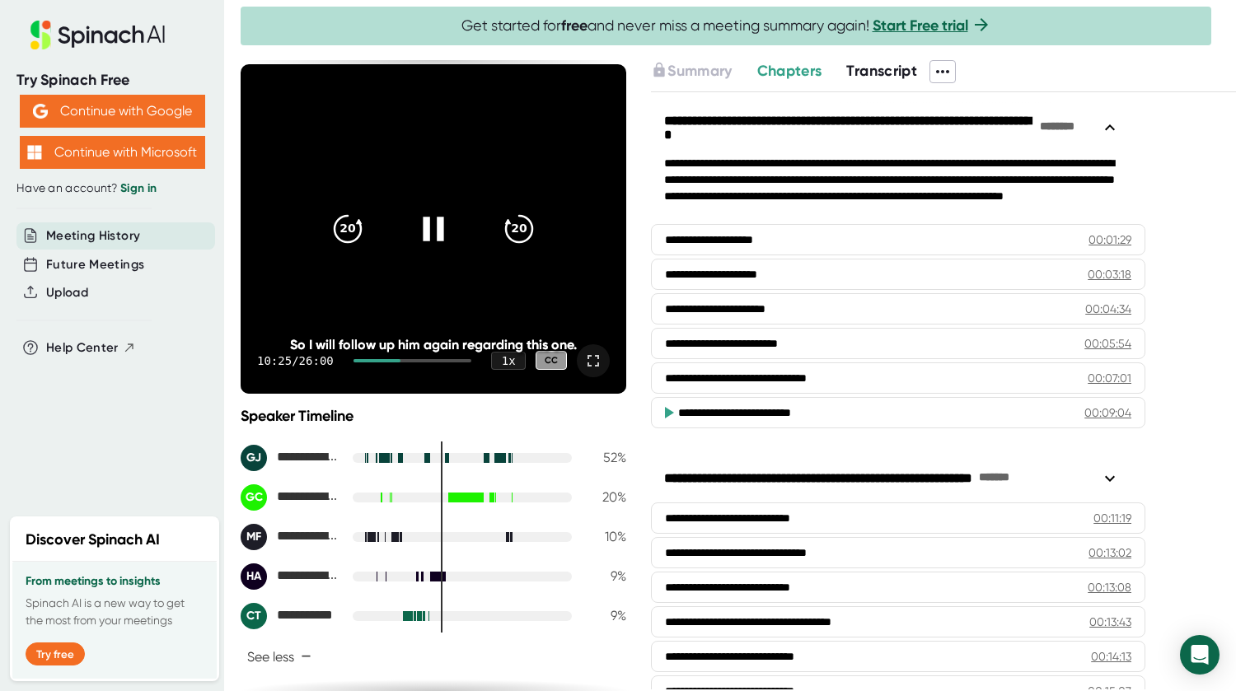
click at [439, 218] on icon at bounding box center [433, 228] width 41 height 41
click at [431, 216] on icon at bounding box center [433, 228] width 41 height 41
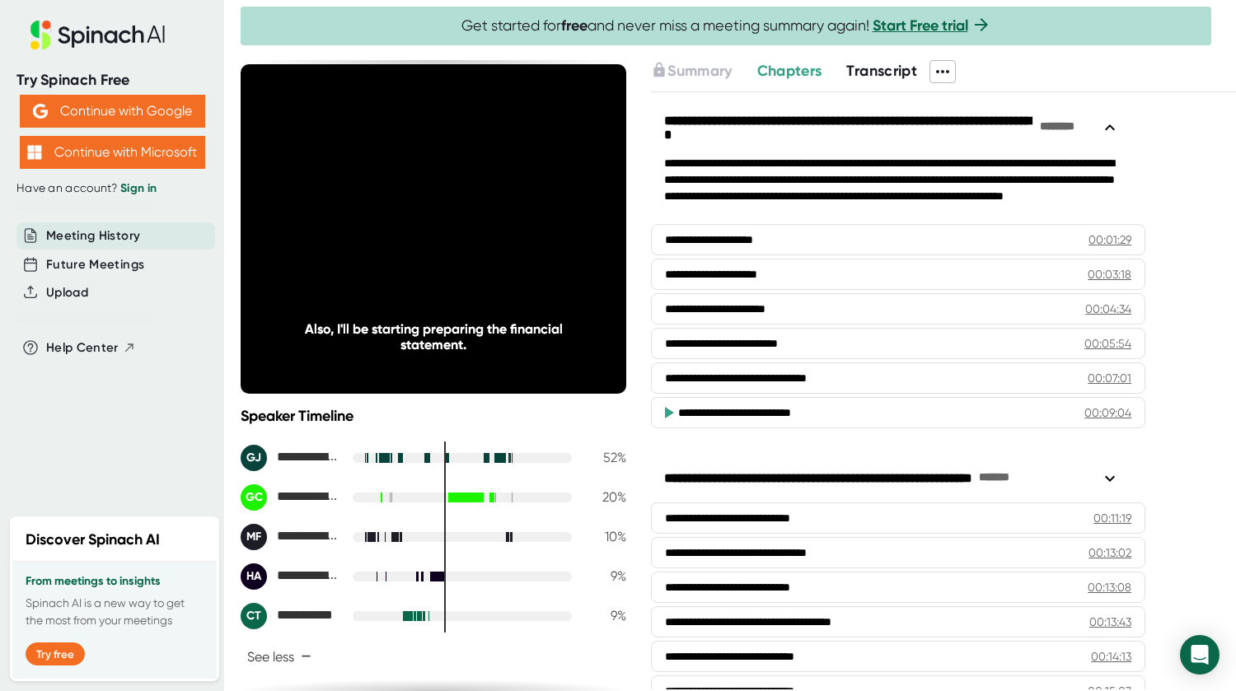
click at [423, 232] on icon at bounding box center [433, 229] width 21 height 24
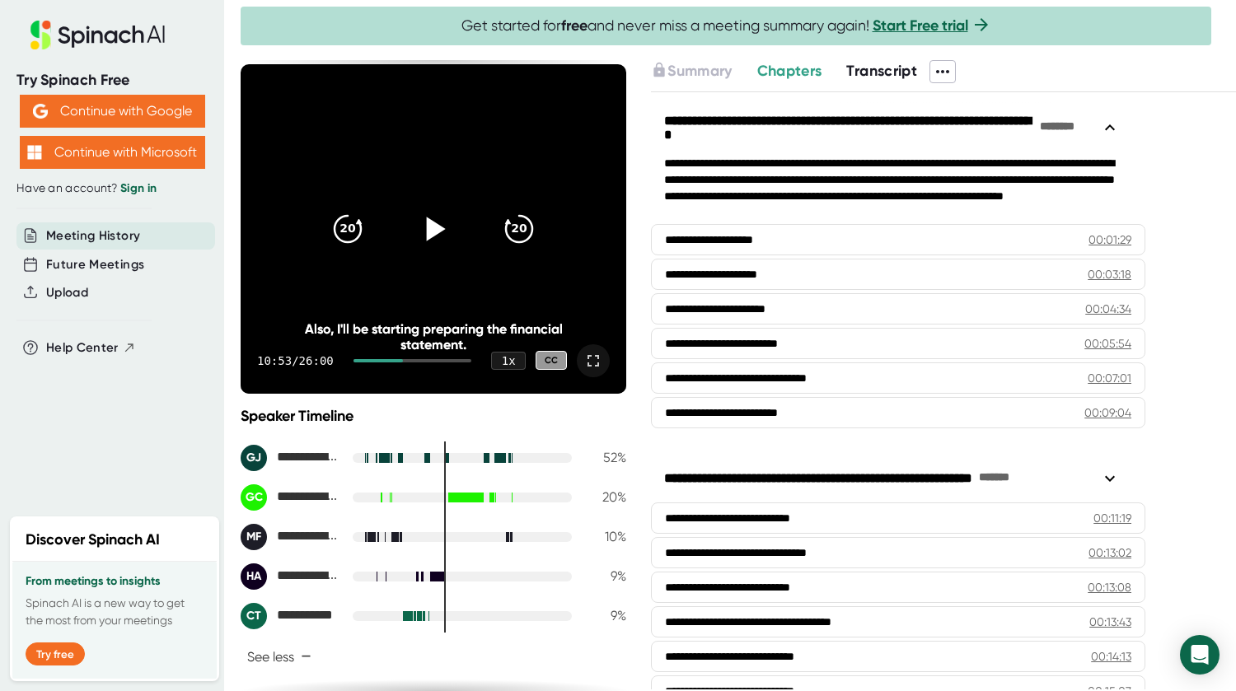
click at [430, 225] on icon at bounding box center [436, 229] width 19 height 24
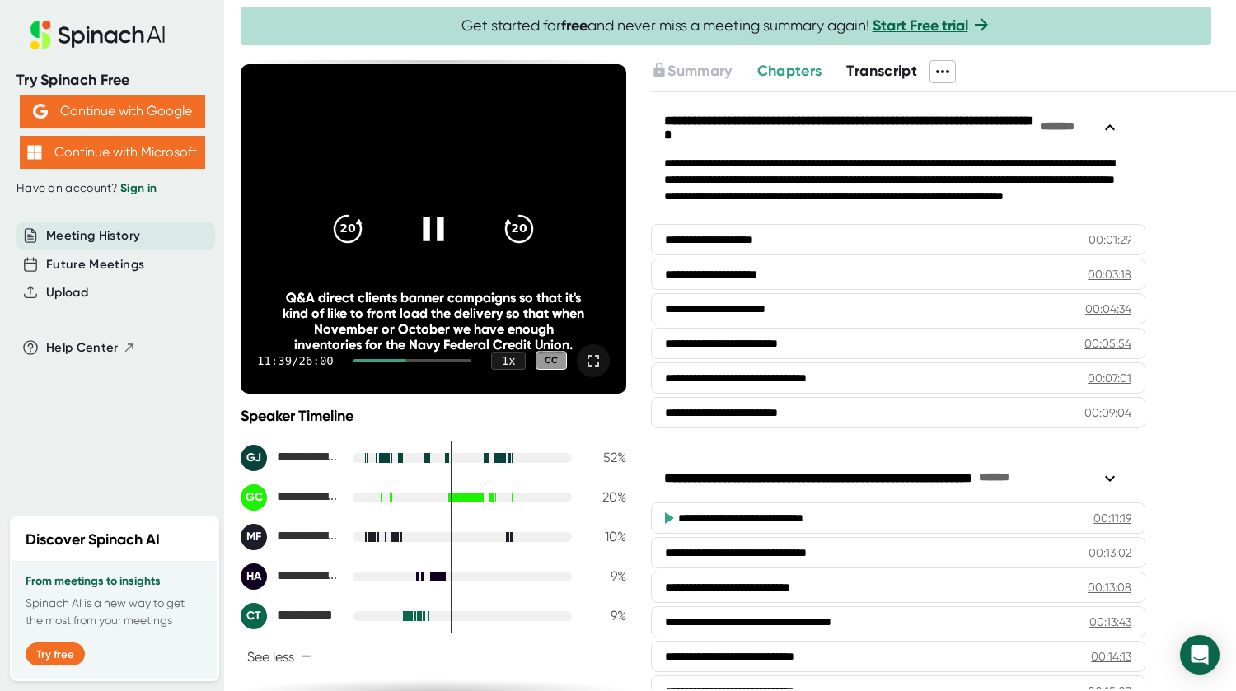
click at [432, 215] on icon at bounding box center [433, 228] width 41 height 41
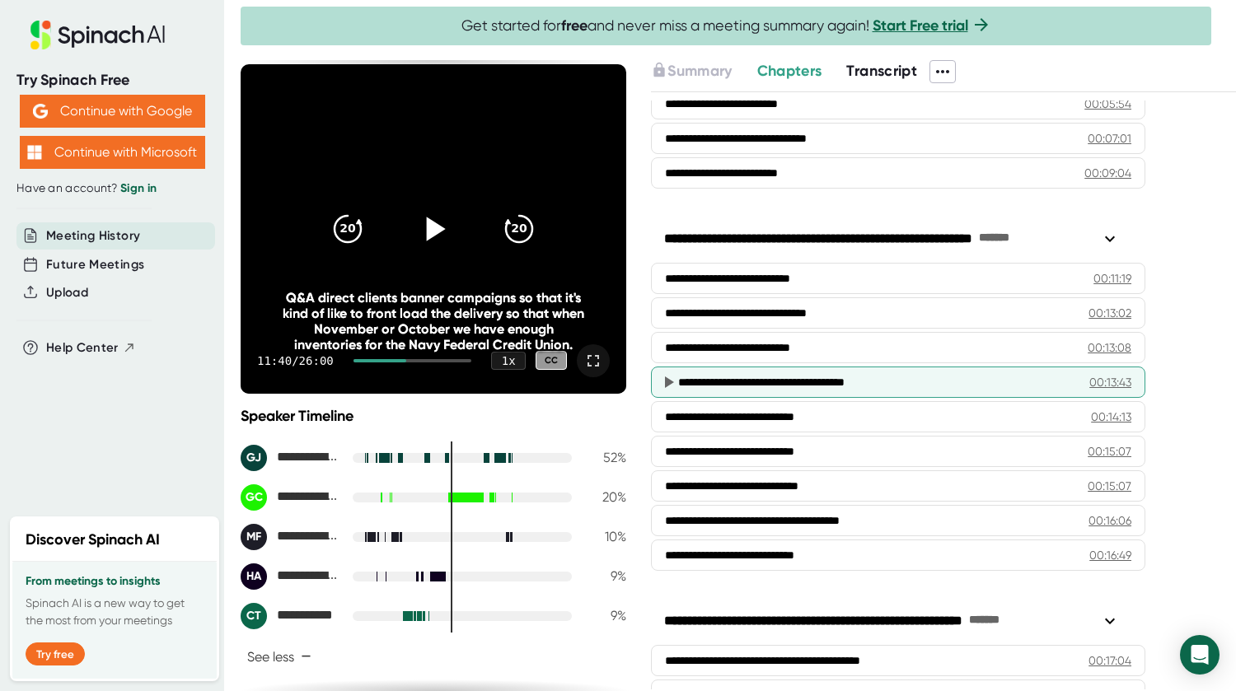
scroll to position [247, 0]
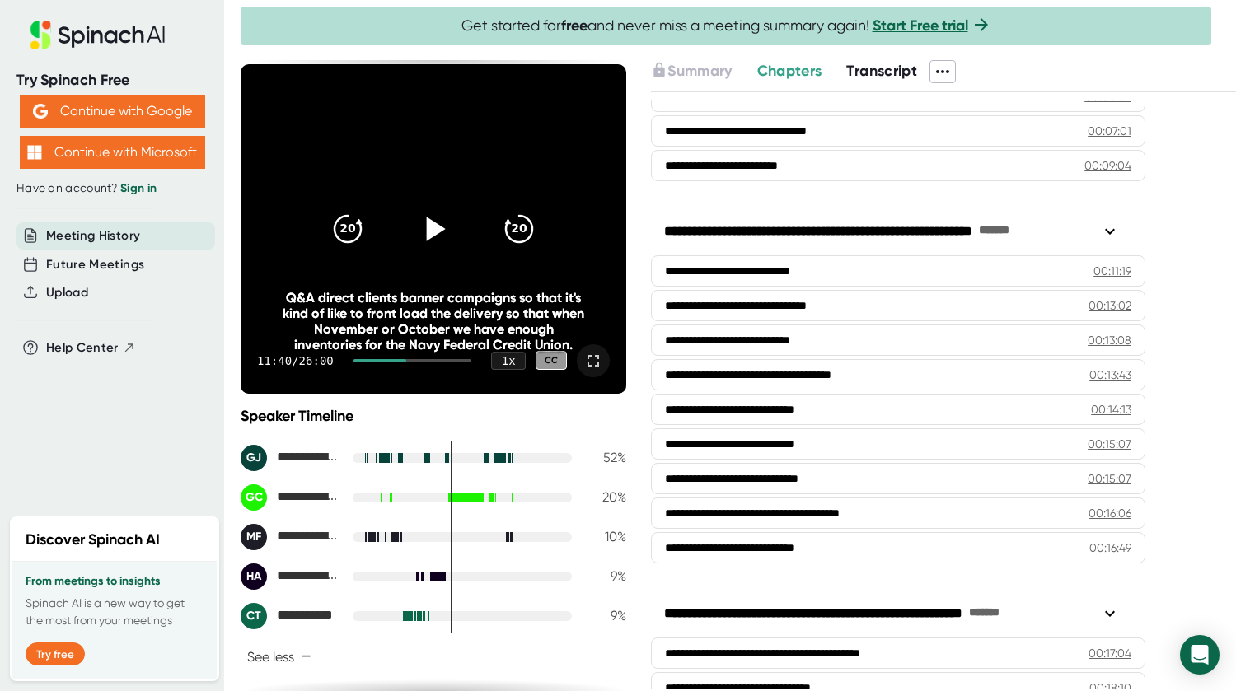
click at [1103, 226] on icon at bounding box center [1110, 232] width 20 height 20
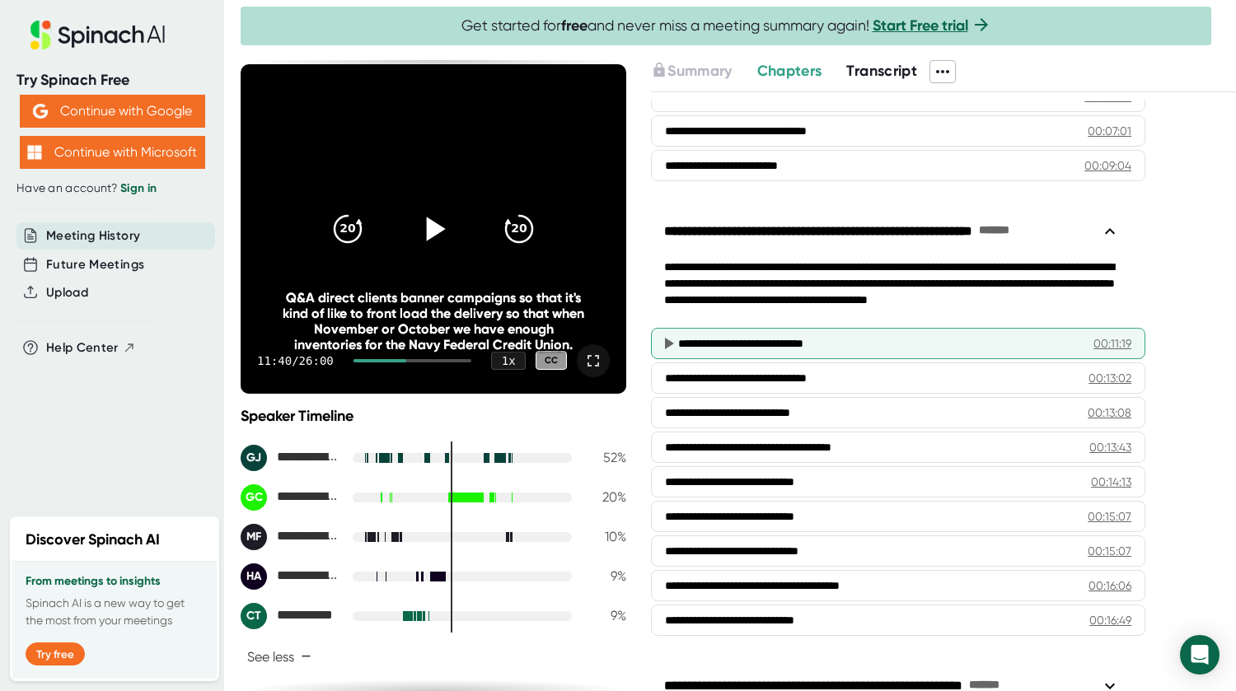
click at [1102, 339] on div "00:11:19" at bounding box center [1112, 343] width 38 height 16
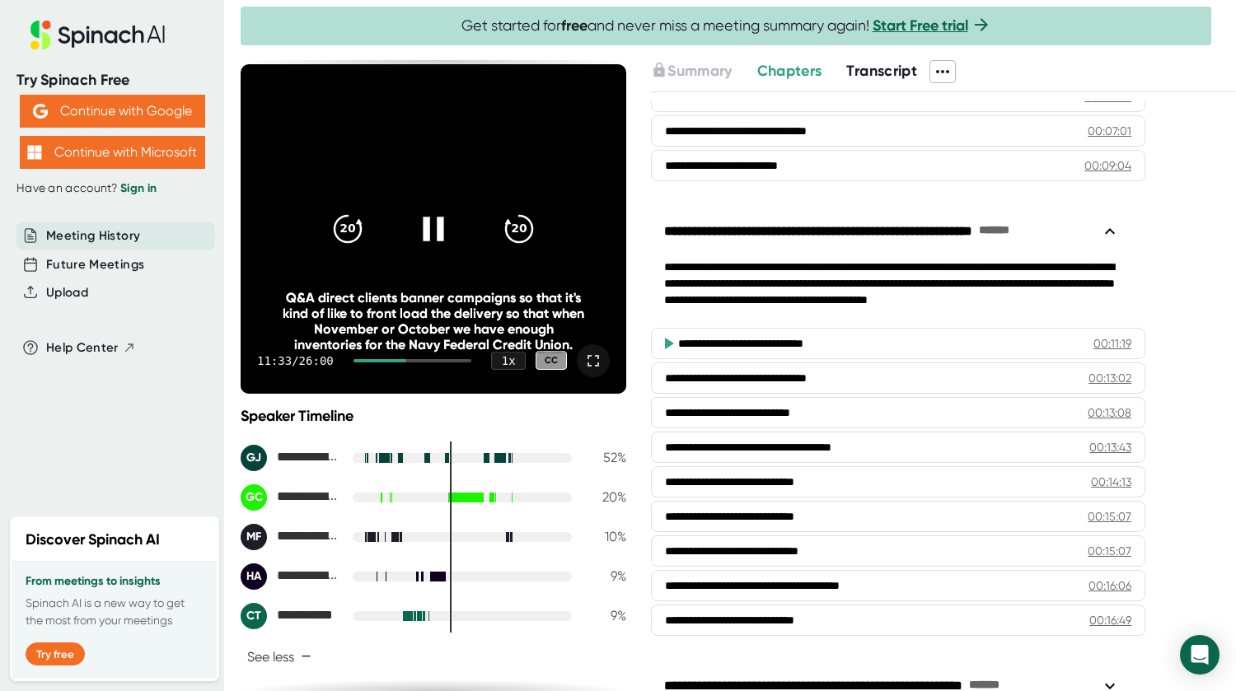
click at [430, 233] on icon at bounding box center [433, 228] width 41 height 41
click at [419, 219] on icon at bounding box center [433, 228] width 41 height 41
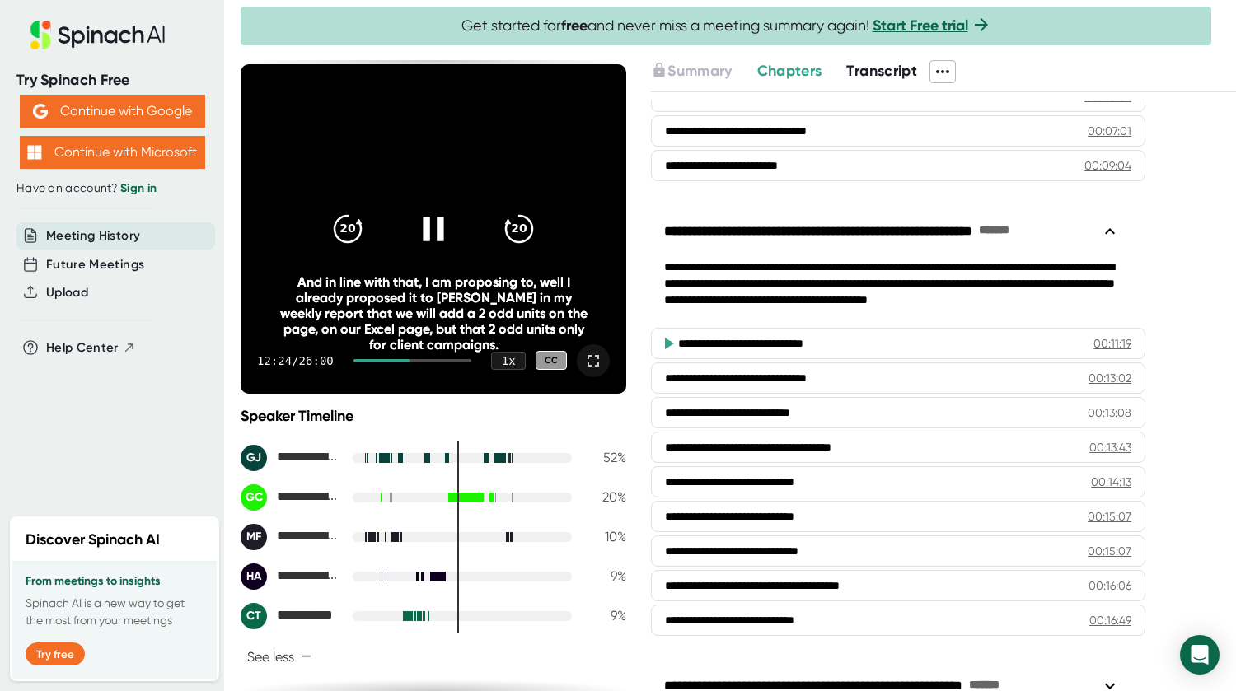
click at [417, 227] on icon at bounding box center [433, 228] width 41 height 41
click at [427, 222] on icon at bounding box center [436, 229] width 19 height 24
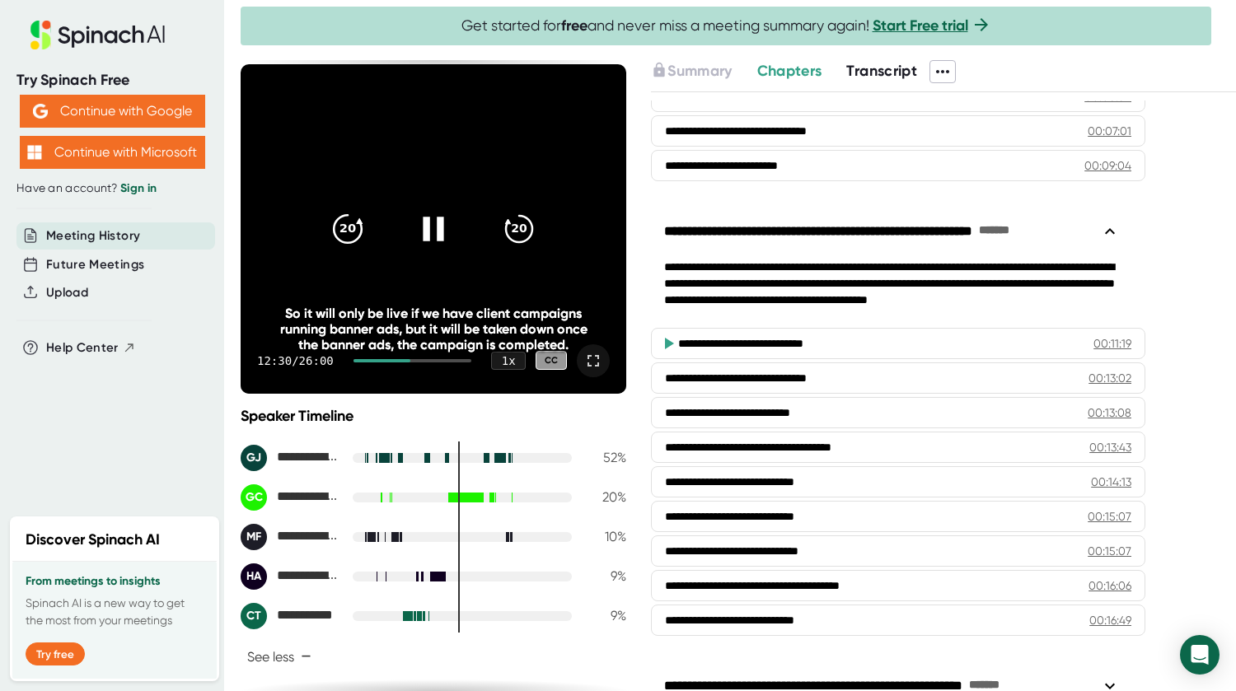
click at [335, 225] on icon "20" at bounding box center [347, 228] width 41 height 41
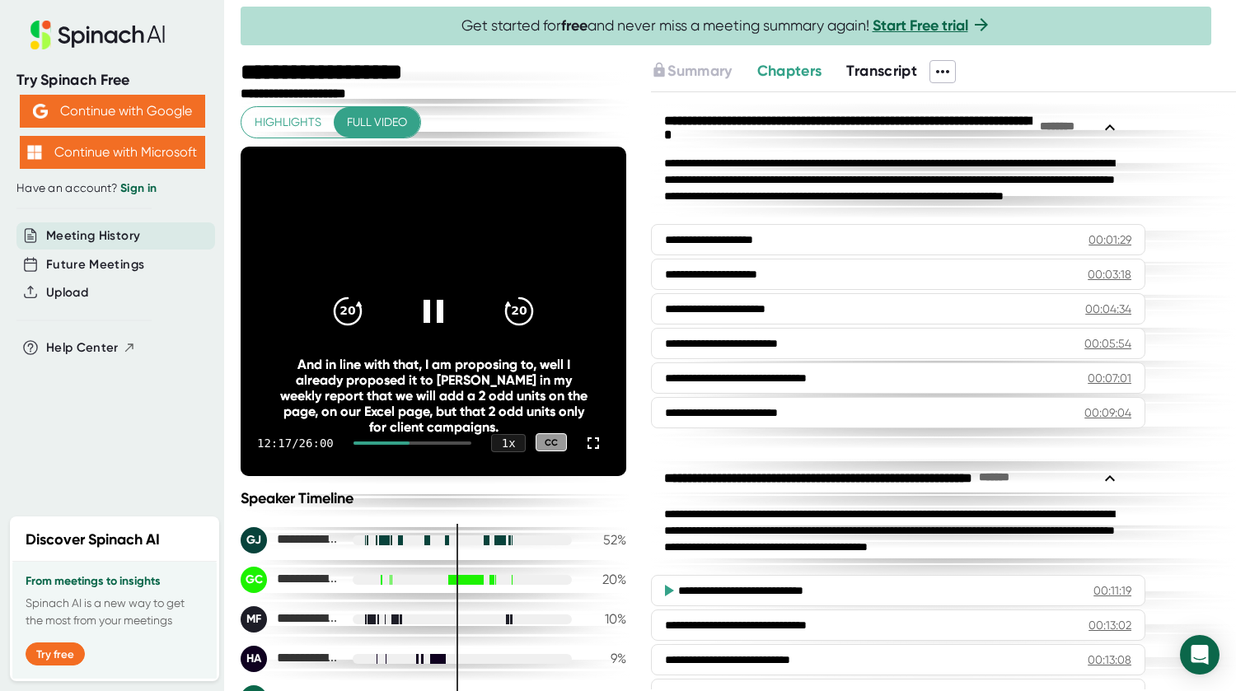
scroll to position [247, 0]
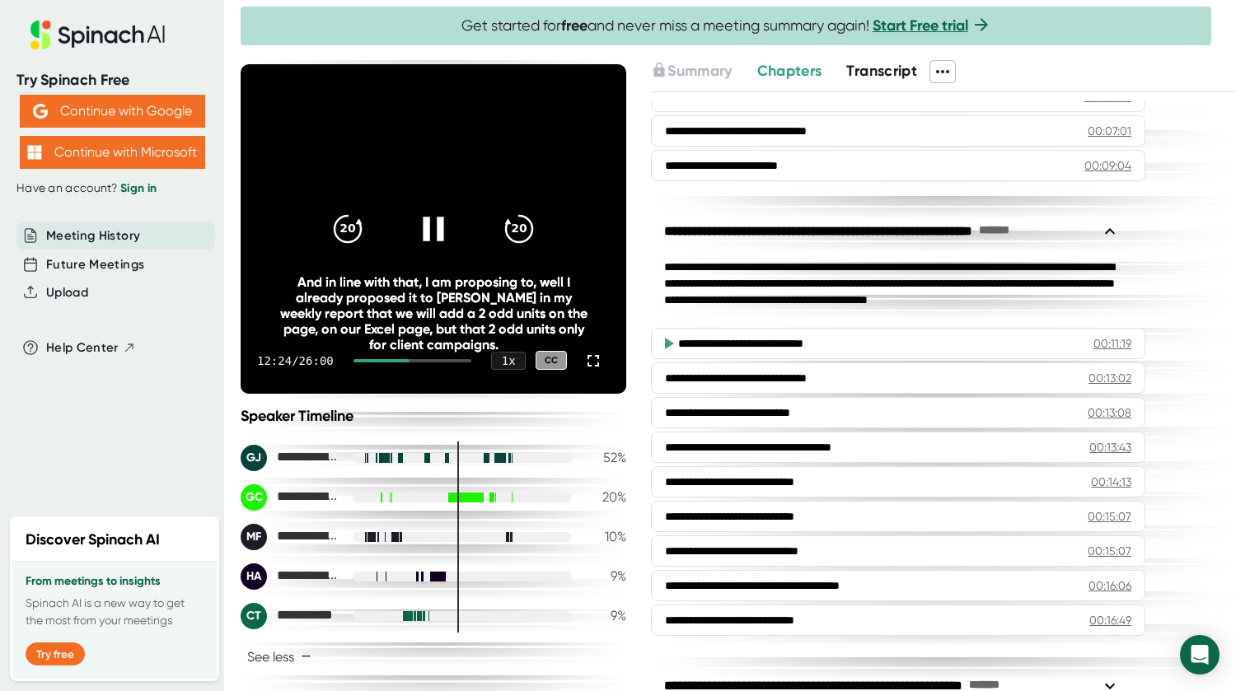
click at [424, 230] on icon at bounding box center [433, 228] width 41 height 41
click at [427, 218] on icon at bounding box center [433, 228] width 41 height 41
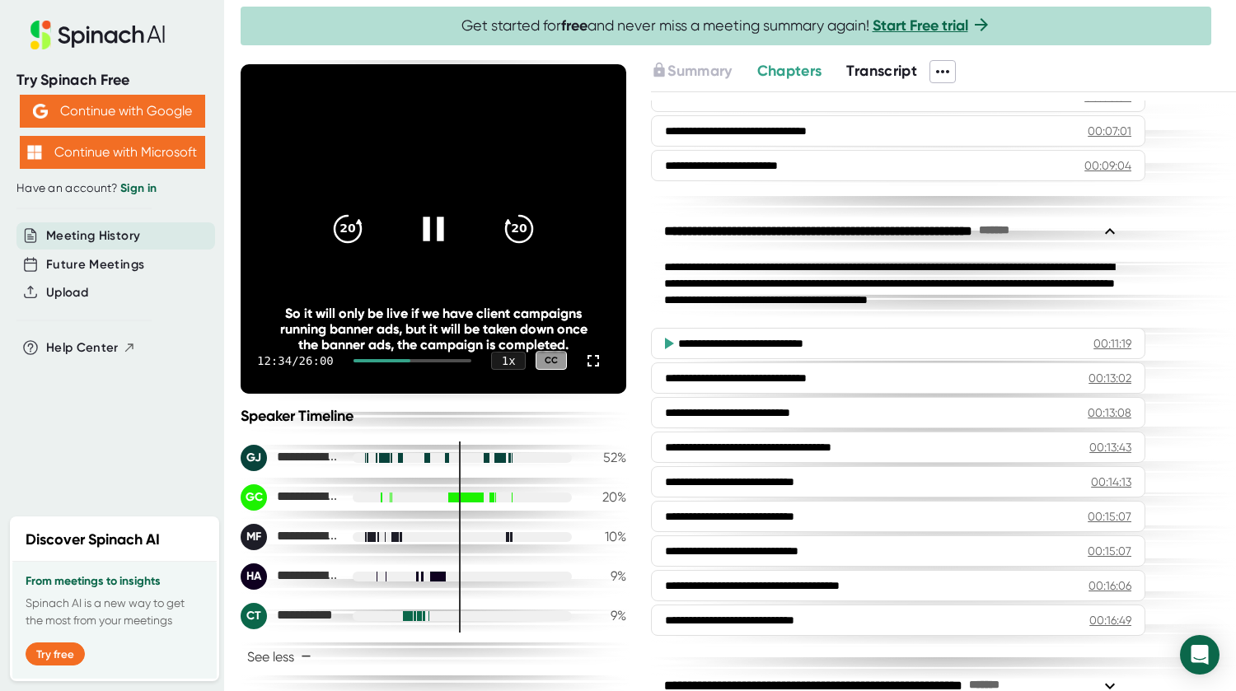
click at [427, 207] on div at bounding box center [433, 228] width 69 height 69
click at [433, 222] on icon at bounding box center [433, 228] width 41 height 41
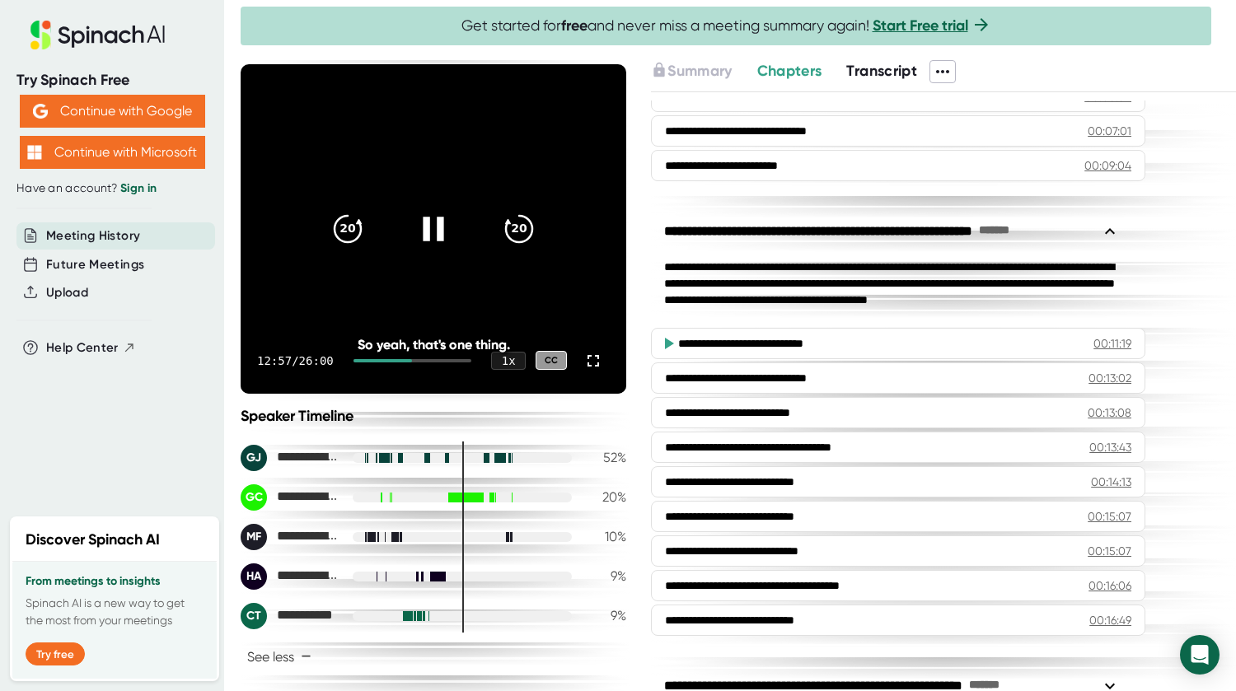
click at [424, 224] on icon at bounding box center [433, 229] width 21 height 24
click at [344, 225] on icon "20" at bounding box center [347, 228] width 41 height 41
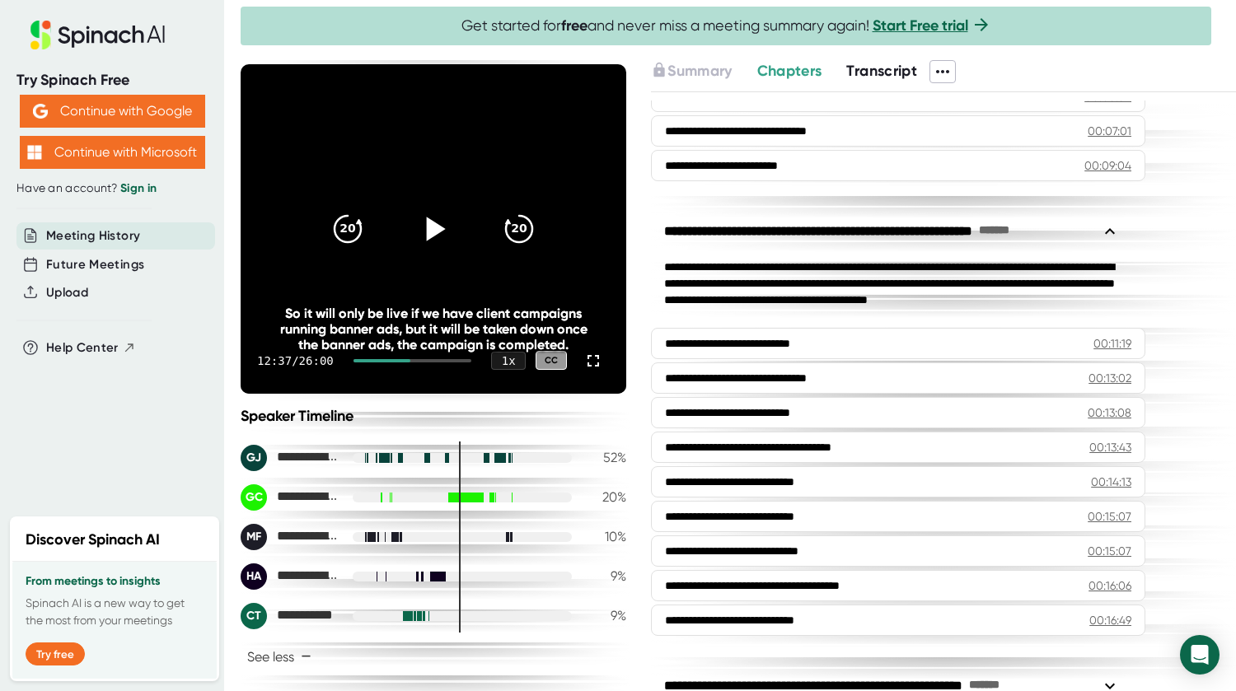
click at [427, 223] on icon at bounding box center [436, 229] width 19 height 24
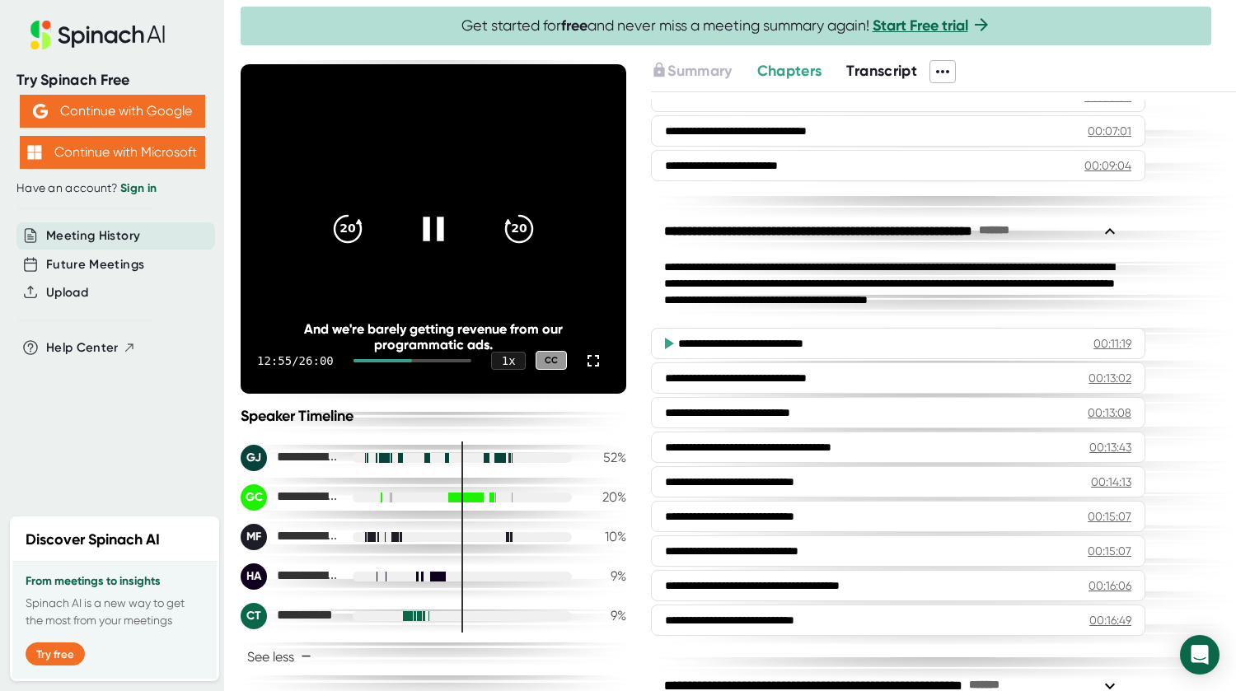
click at [423, 227] on icon at bounding box center [433, 229] width 21 height 24
click at [428, 215] on icon at bounding box center [433, 228] width 41 height 41
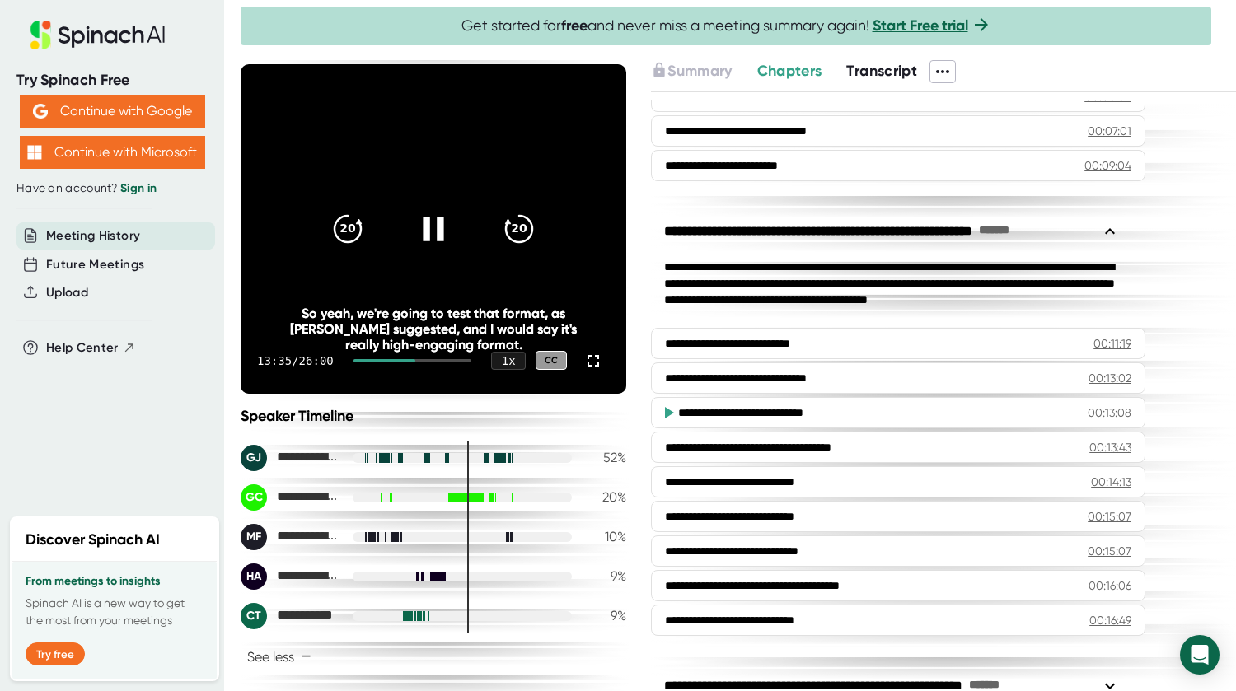
click at [414, 341] on div "So yeah, we're going to test that format, as Ian suggested, and I would say it'…" at bounding box center [433, 329] width 309 height 47
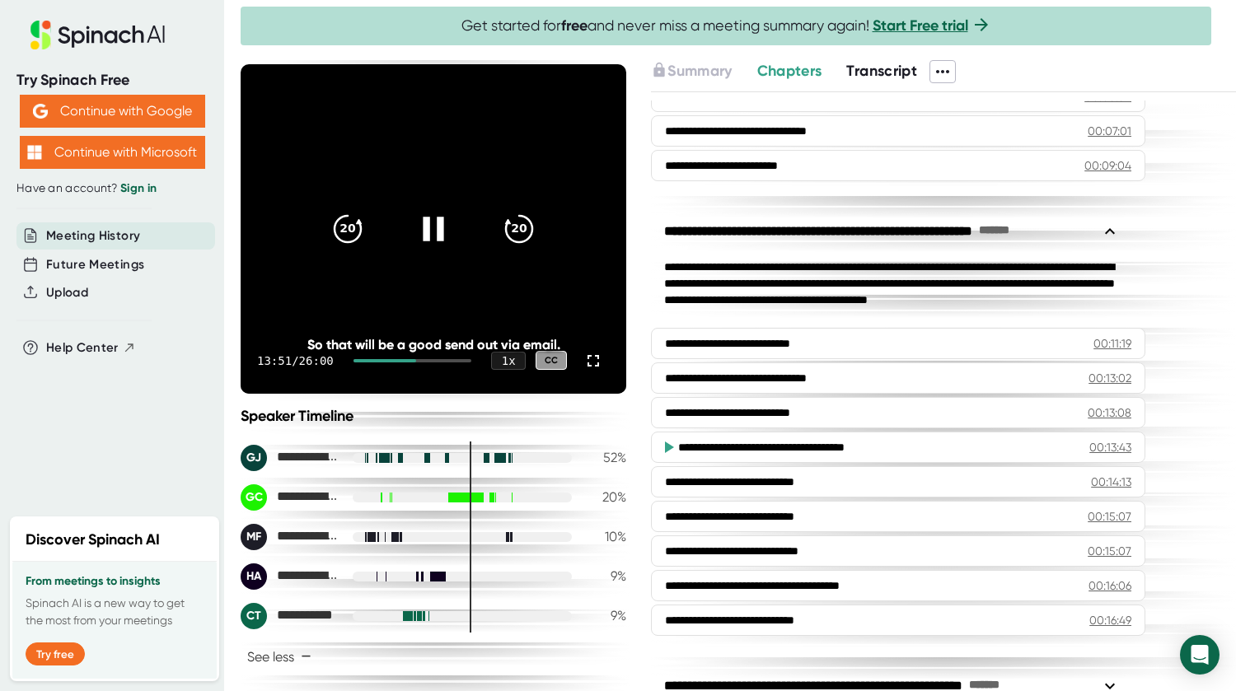
click at [391, 322] on video at bounding box center [434, 229] width 386 height 330
click at [392, 322] on video at bounding box center [434, 229] width 386 height 330
click at [353, 316] on video at bounding box center [434, 229] width 386 height 330
click at [344, 227] on icon "20" at bounding box center [347, 228] width 41 height 41
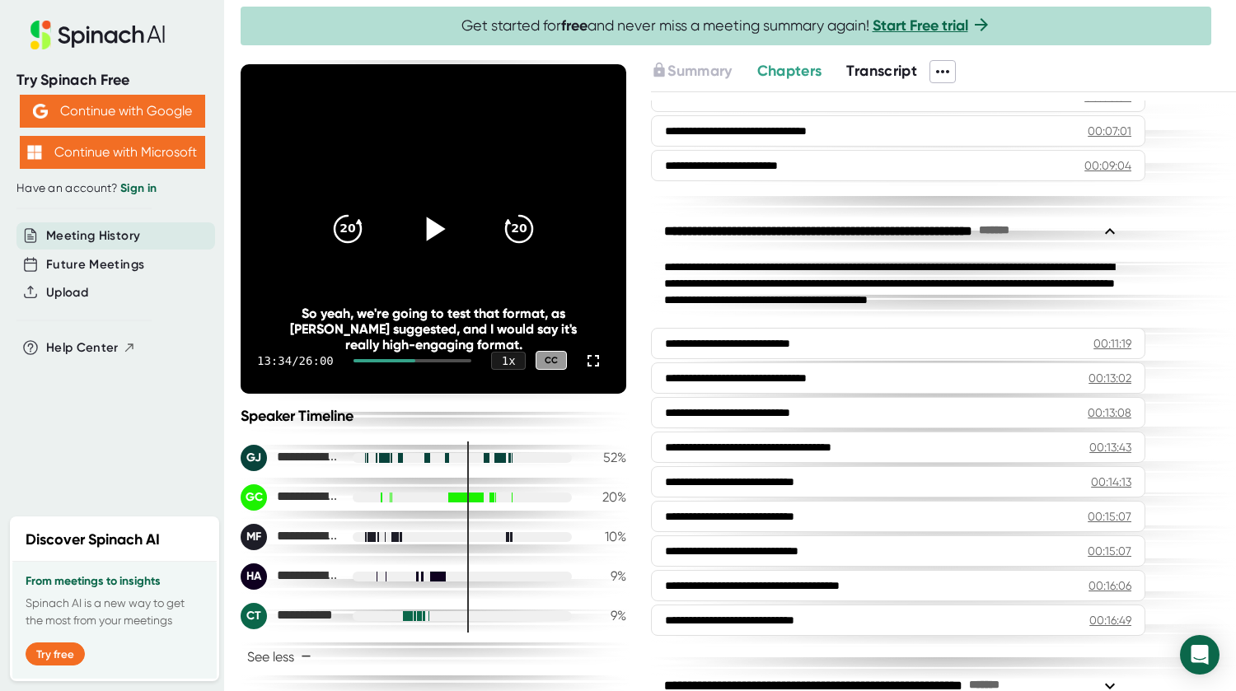
click at [424, 211] on icon at bounding box center [433, 228] width 41 height 41
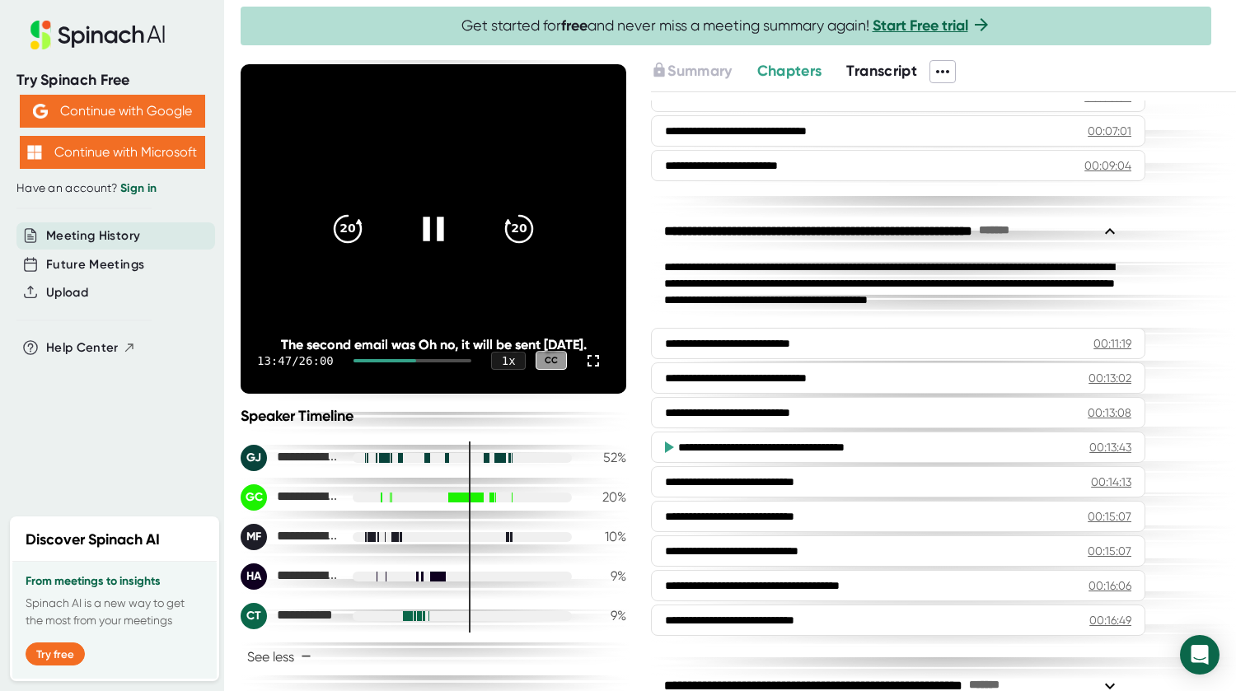
click at [424, 208] on div at bounding box center [433, 228] width 69 height 69
click at [426, 212] on icon at bounding box center [433, 228] width 41 height 41
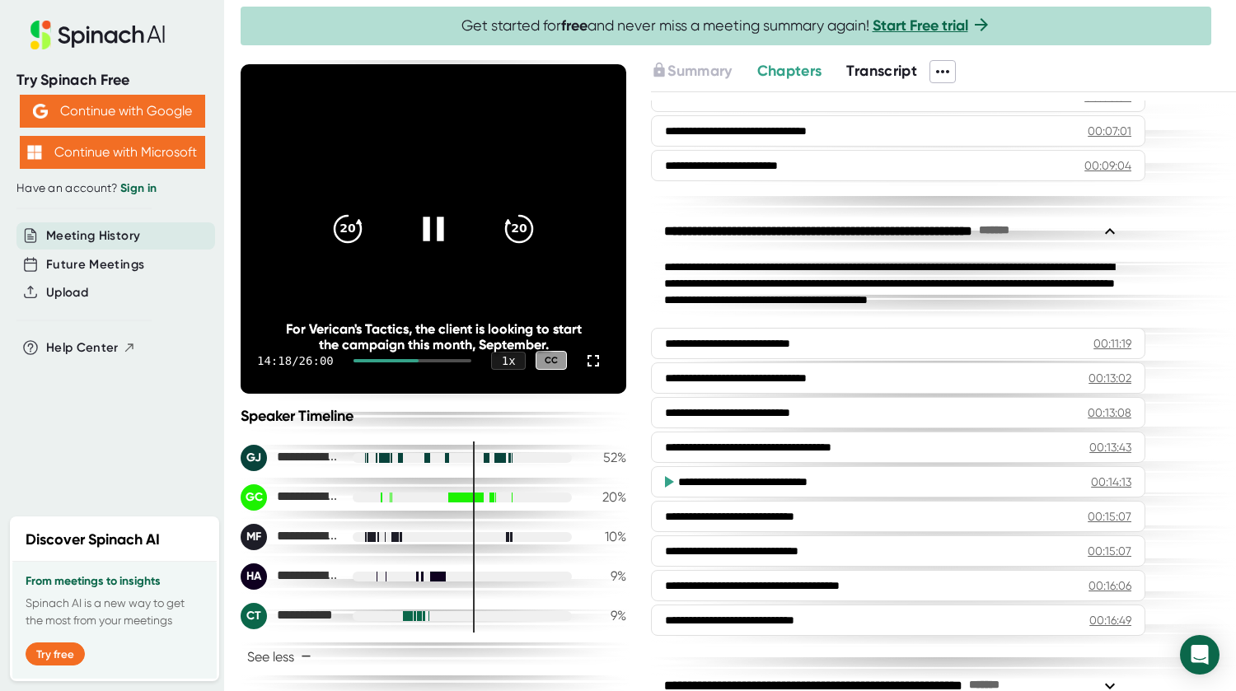
click at [432, 218] on icon at bounding box center [433, 228] width 41 height 41
click at [433, 227] on icon at bounding box center [436, 229] width 19 height 24
click at [423, 225] on icon at bounding box center [433, 229] width 21 height 24
click at [416, 213] on icon at bounding box center [433, 228] width 41 height 41
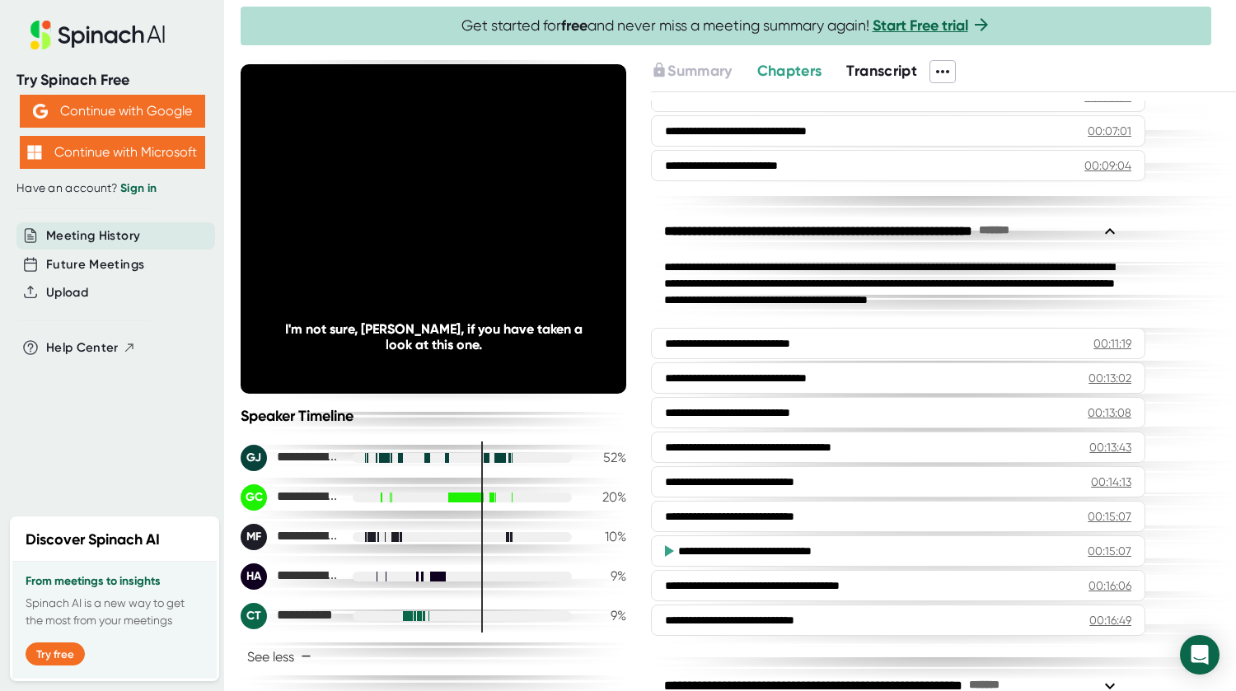
click at [426, 218] on icon at bounding box center [433, 228] width 41 height 41
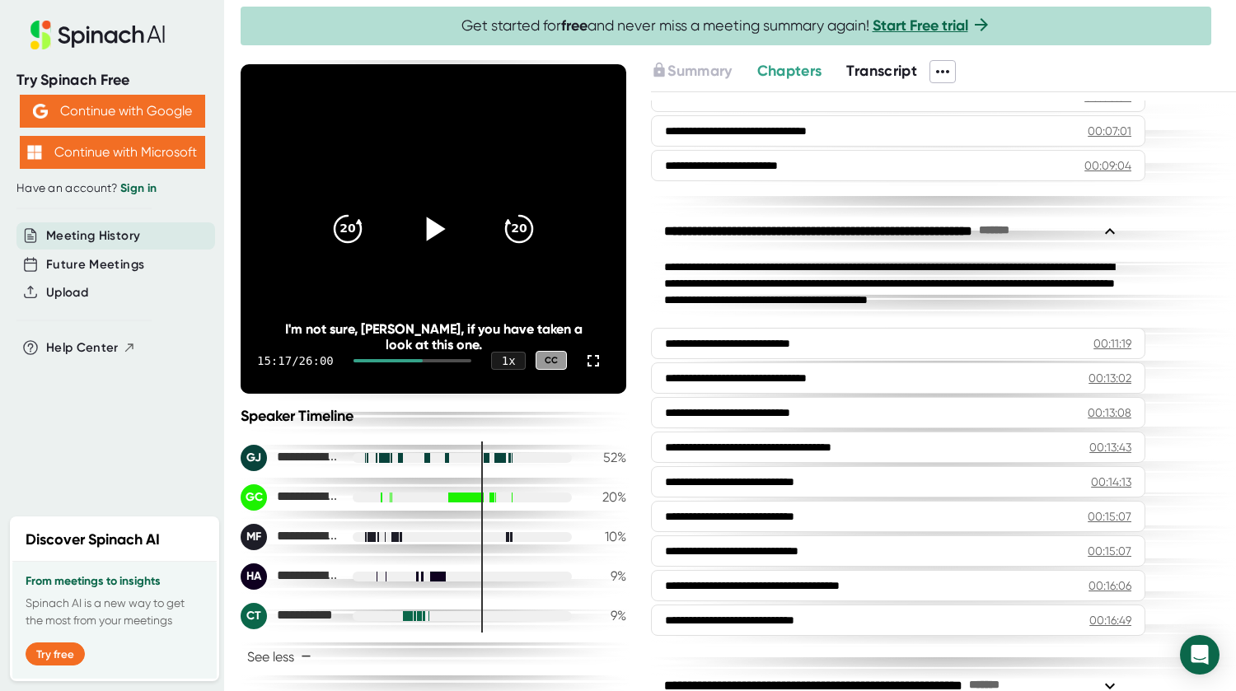
click at [418, 222] on icon at bounding box center [433, 228] width 41 height 41
click at [345, 222] on icon "20" at bounding box center [347, 228] width 41 height 41
drag, startPoint x: 431, startPoint y: 228, endPoint x: 457, endPoint y: 250, distance: 34.5
click at [457, 250] on div "20 20" at bounding box center [433, 229] width 237 height 66
click at [423, 236] on icon at bounding box center [433, 229] width 21 height 24
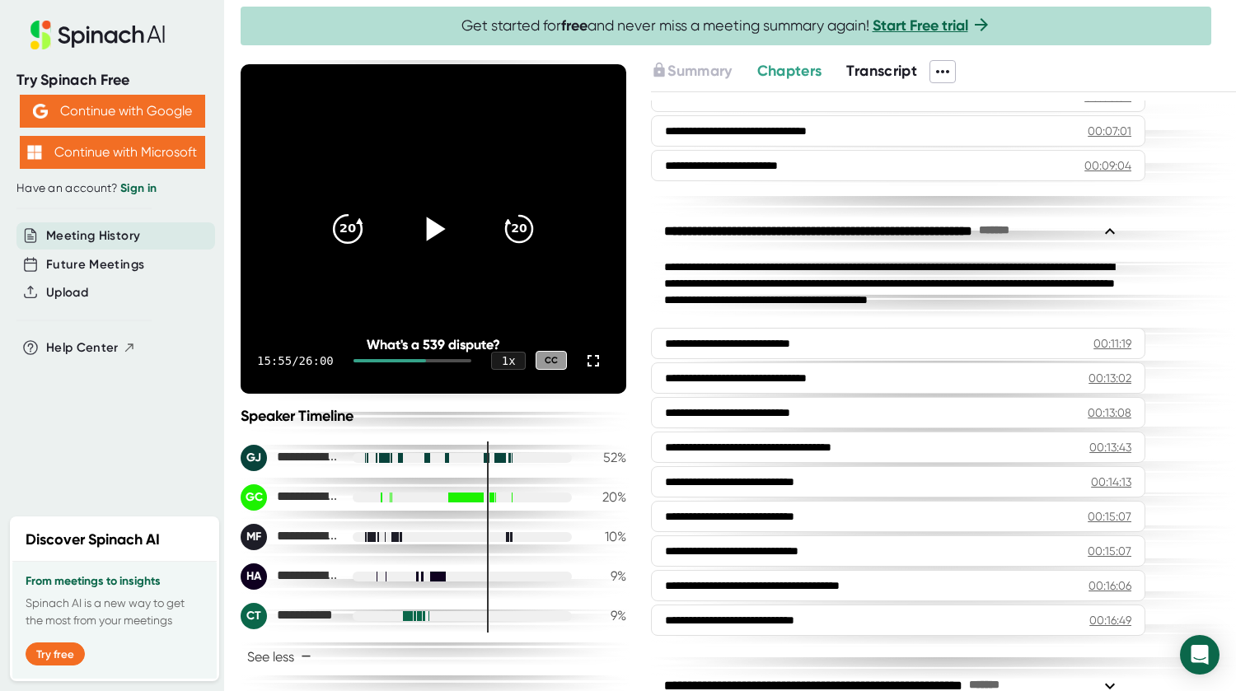
click at [344, 225] on icon "20" at bounding box center [347, 228] width 41 height 41
click at [407, 229] on div at bounding box center [433, 228] width 69 height 69
click at [344, 225] on icon "20" at bounding box center [347, 228] width 41 height 41
click at [423, 220] on icon at bounding box center [433, 229] width 21 height 24
click at [432, 218] on icon at bounding box center [433, 228] width 41 height 41
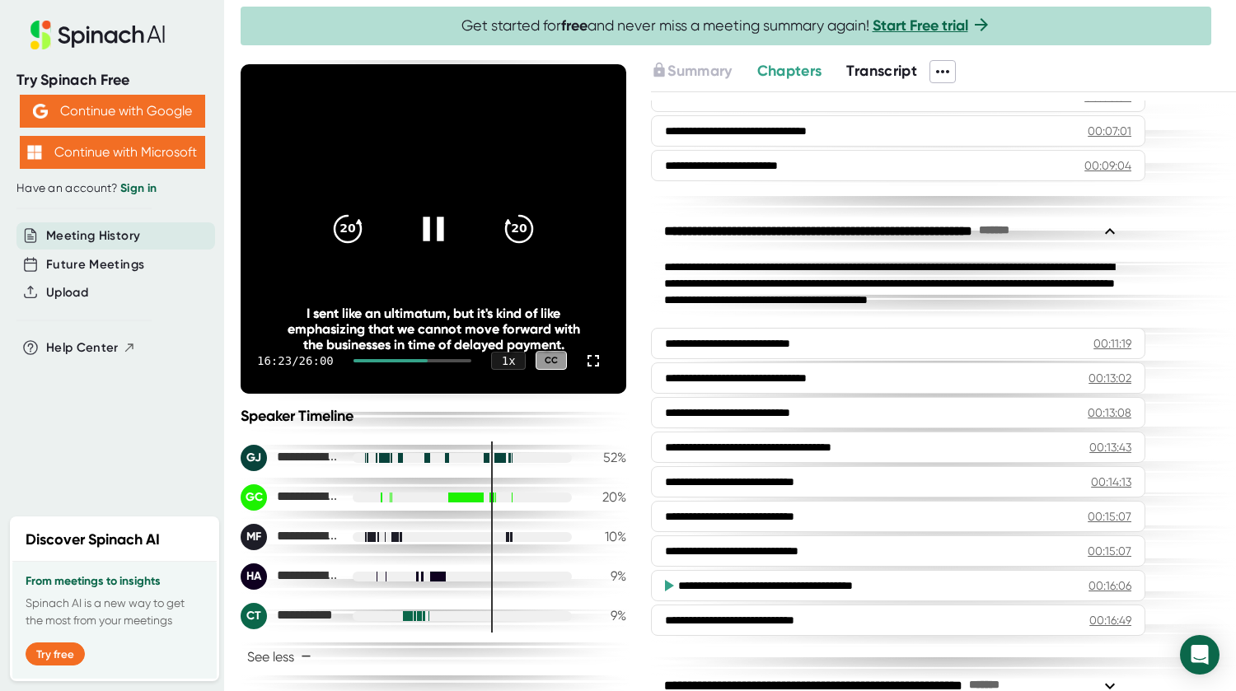
click at [425, 230] on icon at bounding box center [433, 228] width 41 height 41
click at [422, 212] on icon at bounding box center [433, 228] width 41 height 41
click at [428, 220] on icon at bounding box center [433, 228] width 41 height 41
click at [440, 232] on icon at bounding box center [433, 228] width 41 height 41
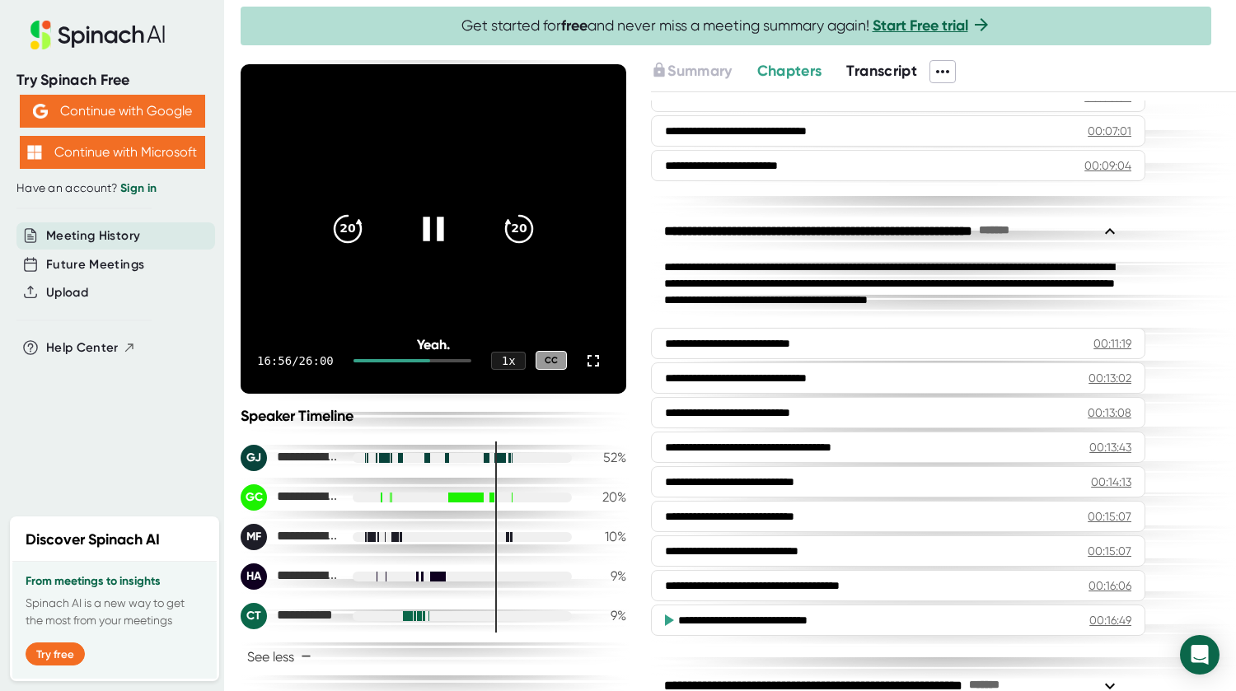
click at [431, 222] on icon at bounding box center [433, 229] width 21 height 24
click at [428, 218] on icon at bounding box center [433, 228] width 41 height 41
click at [429, 220] on icon at bounding box center [433, 228] width 41 height 41
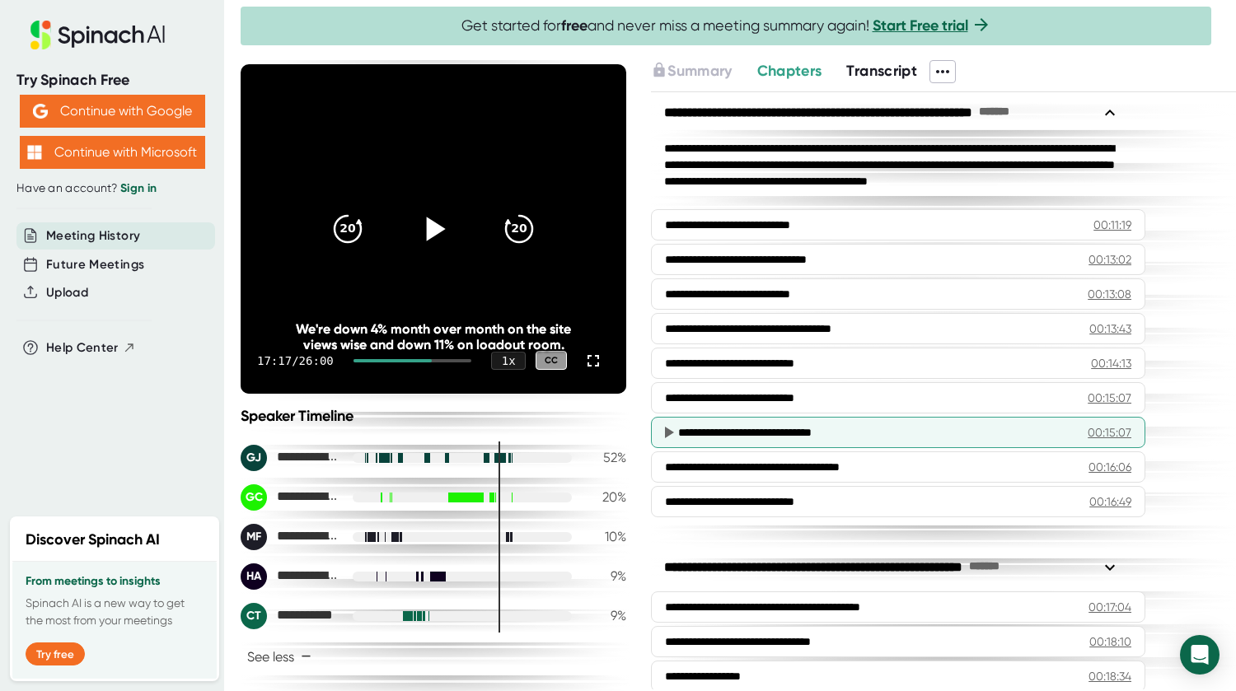
scroll to position [391, 0]
